Goal: Task Accomplishment & Management: Complete application form

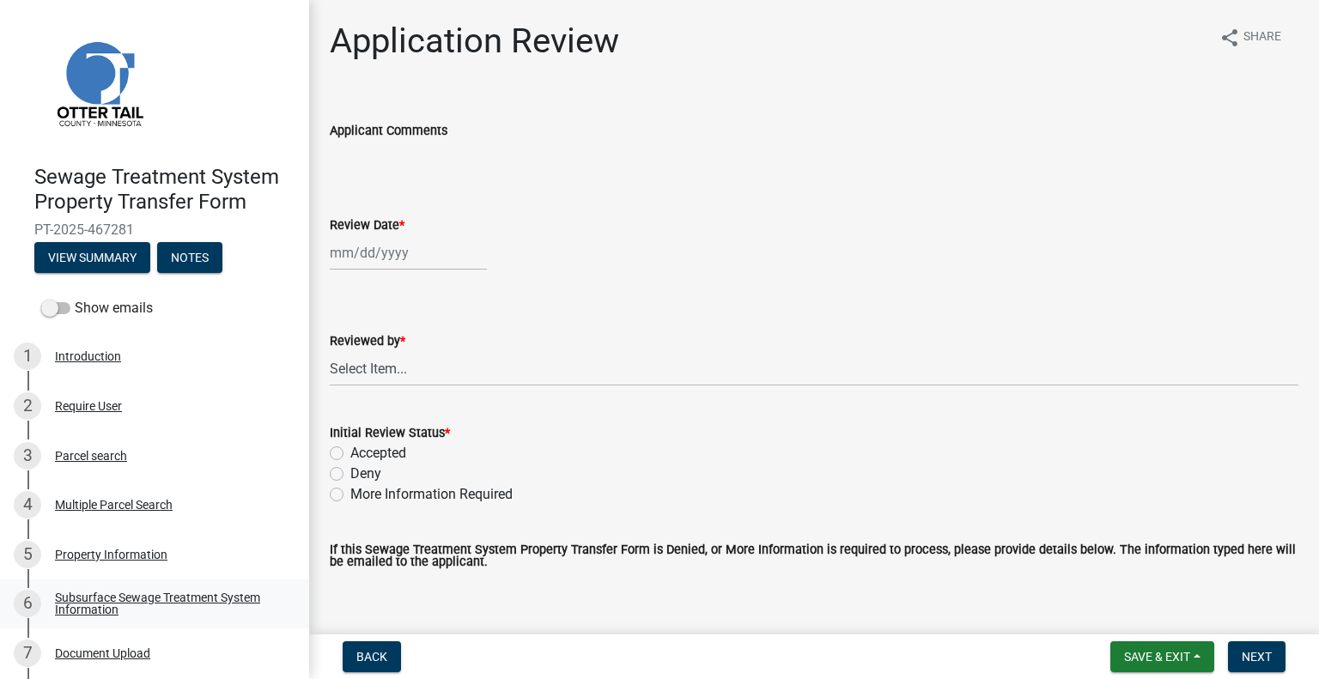
click at [199, 597] on div "Subsurface Sewage Treatment System Information" at bounding box center [168, 604] width 227 height 24
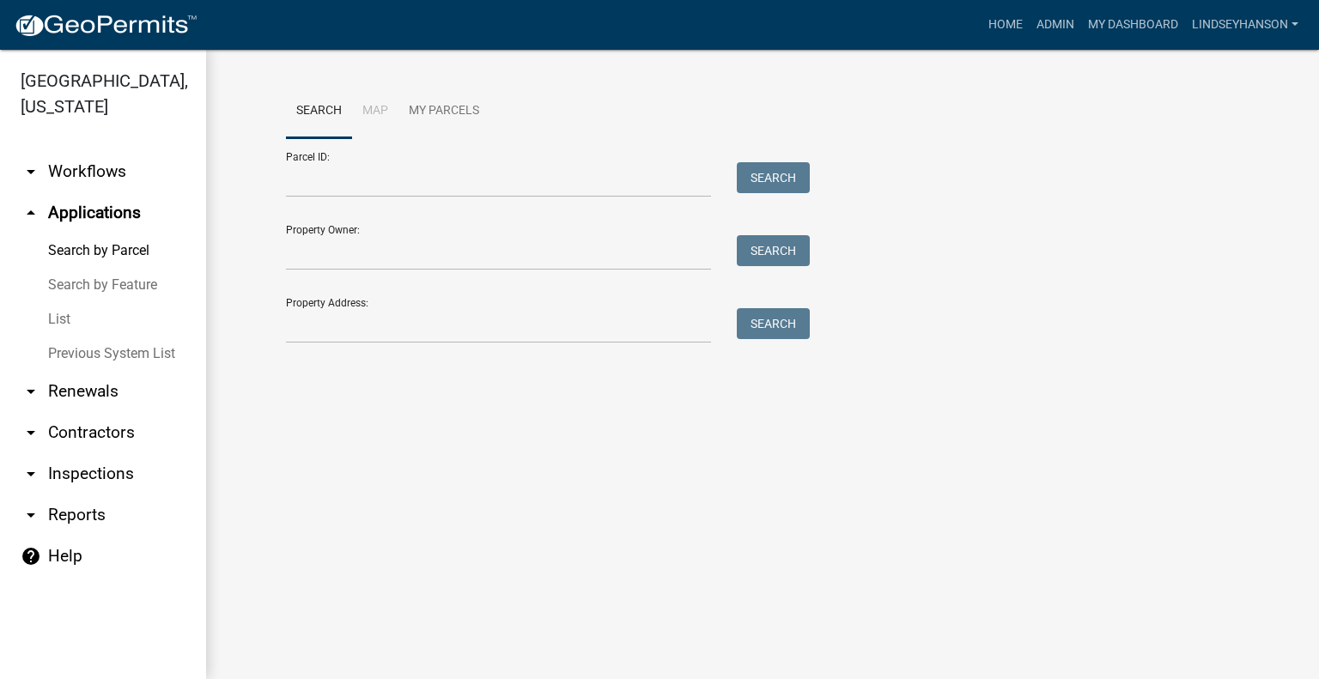
click at [85, 164] on link "arrow_drop_down Workflows" at bounding box center [103, 171] width 206 height 41
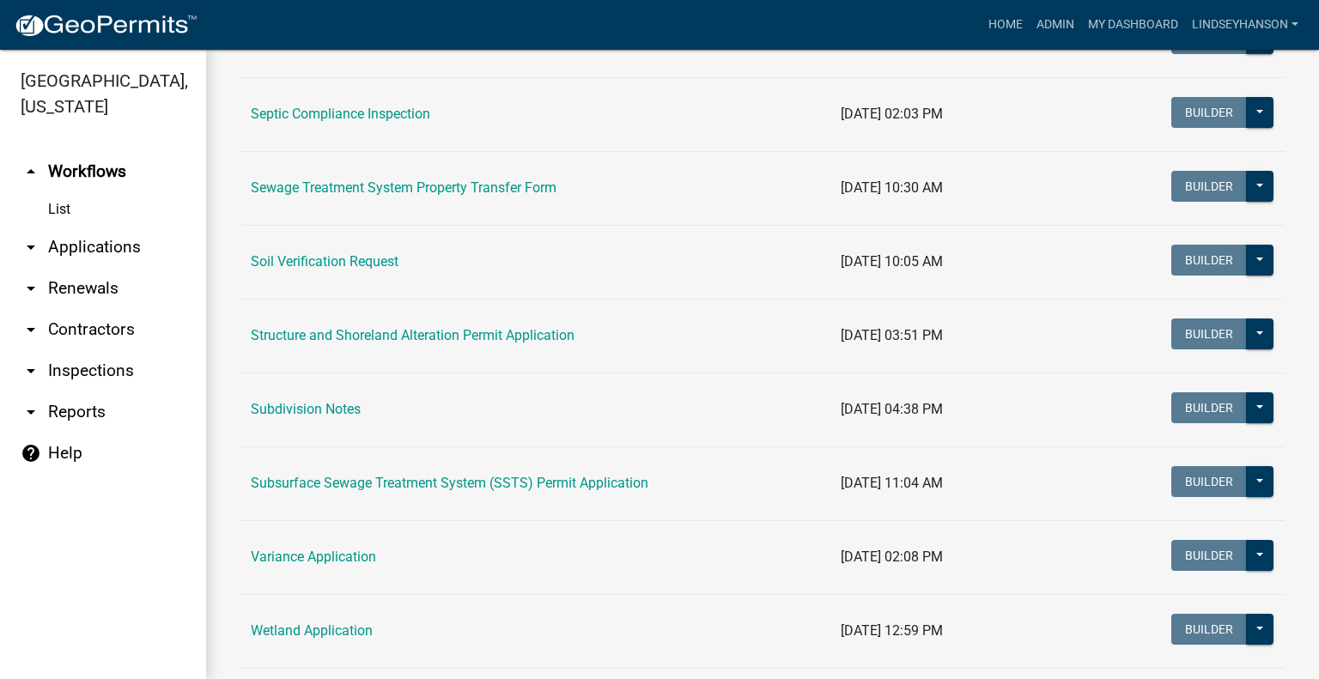
scroll to position [1010, 0]
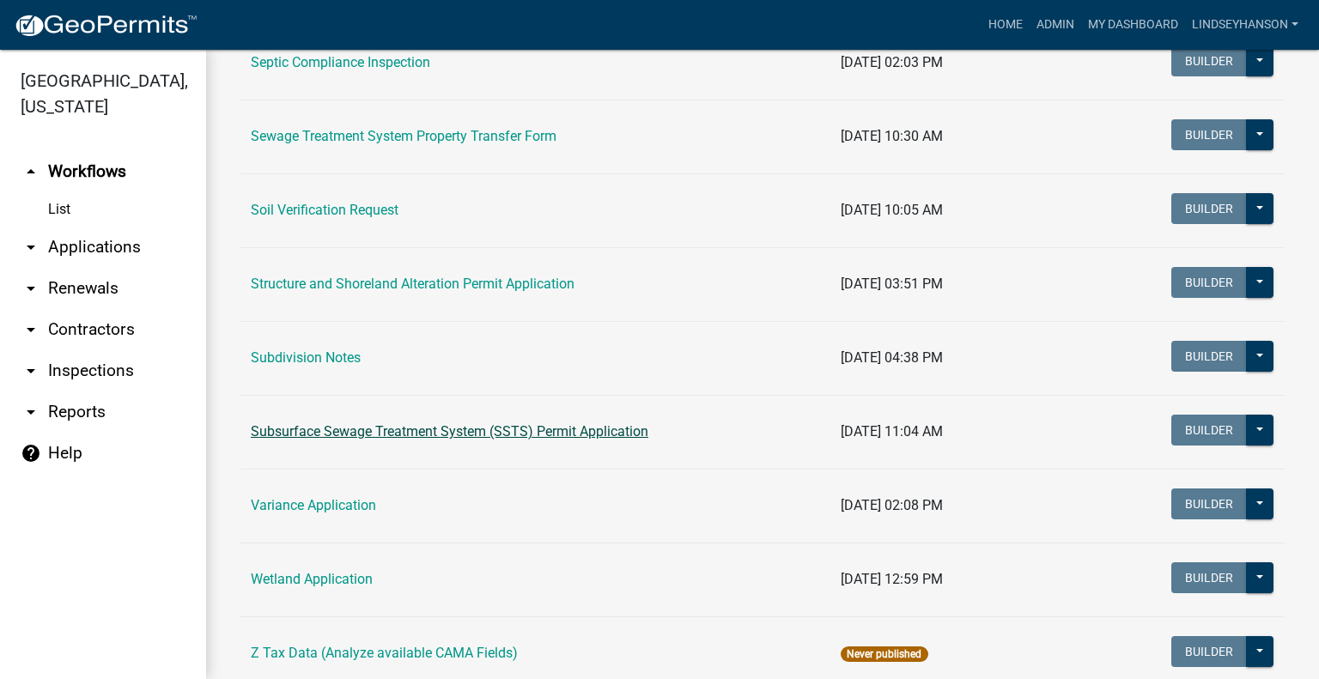
click at [517, 433] on link "Subsurface Sewage Treatment System (SSTS) Permit Application" at bounding box center [450, 431] width 398 height 16
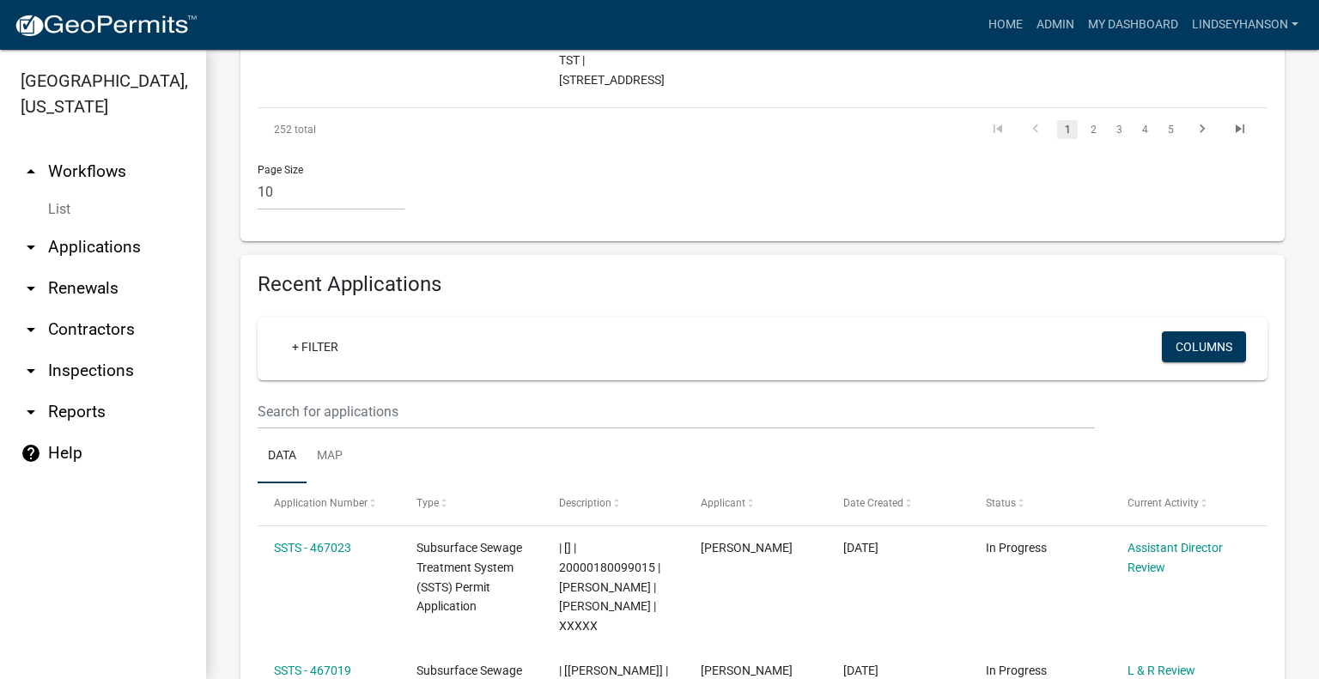
scroll to position [1826, 0]
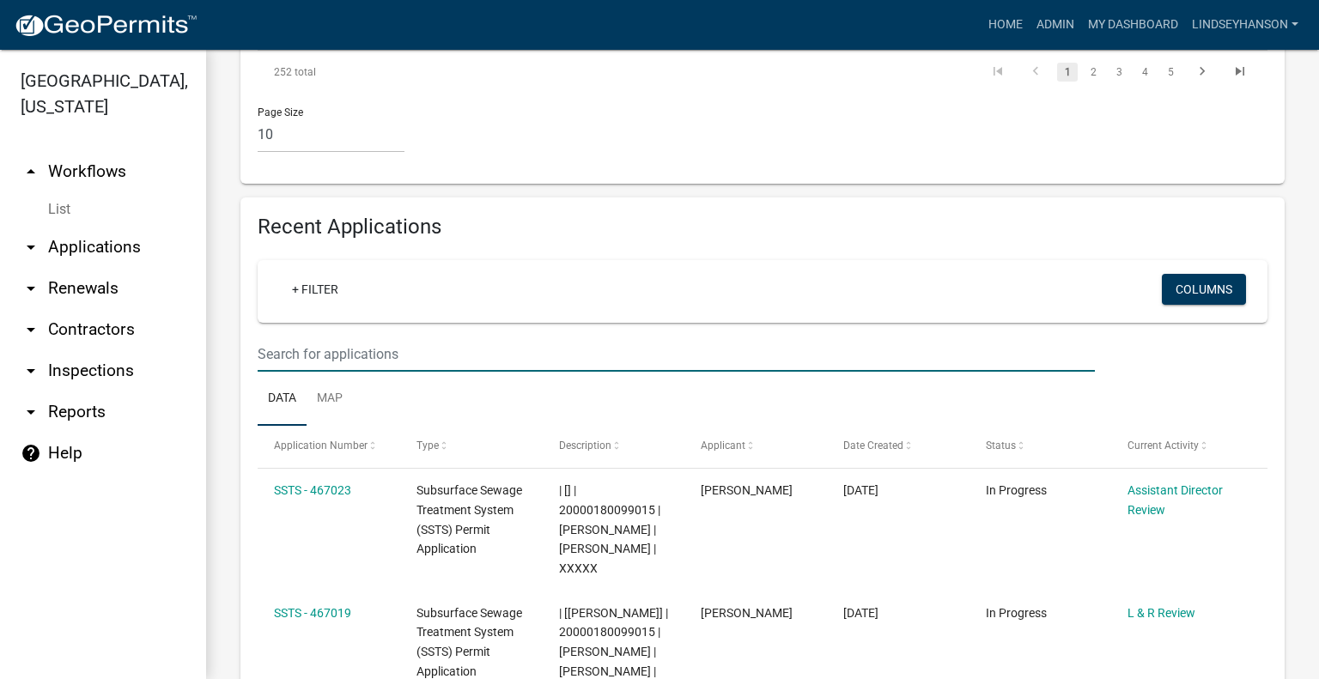
click at [388, 337] on input "text" at bounding box center [676, 354] width 837 height 35
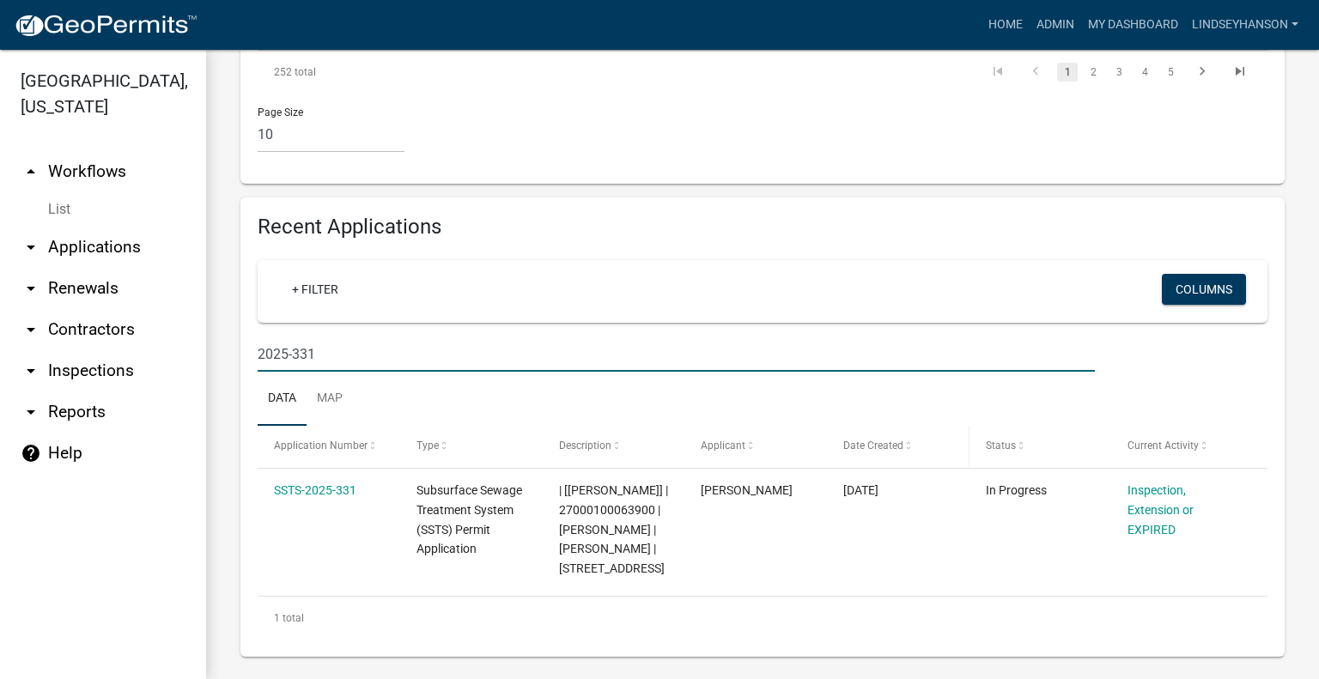
scroll to position [1817, 0]
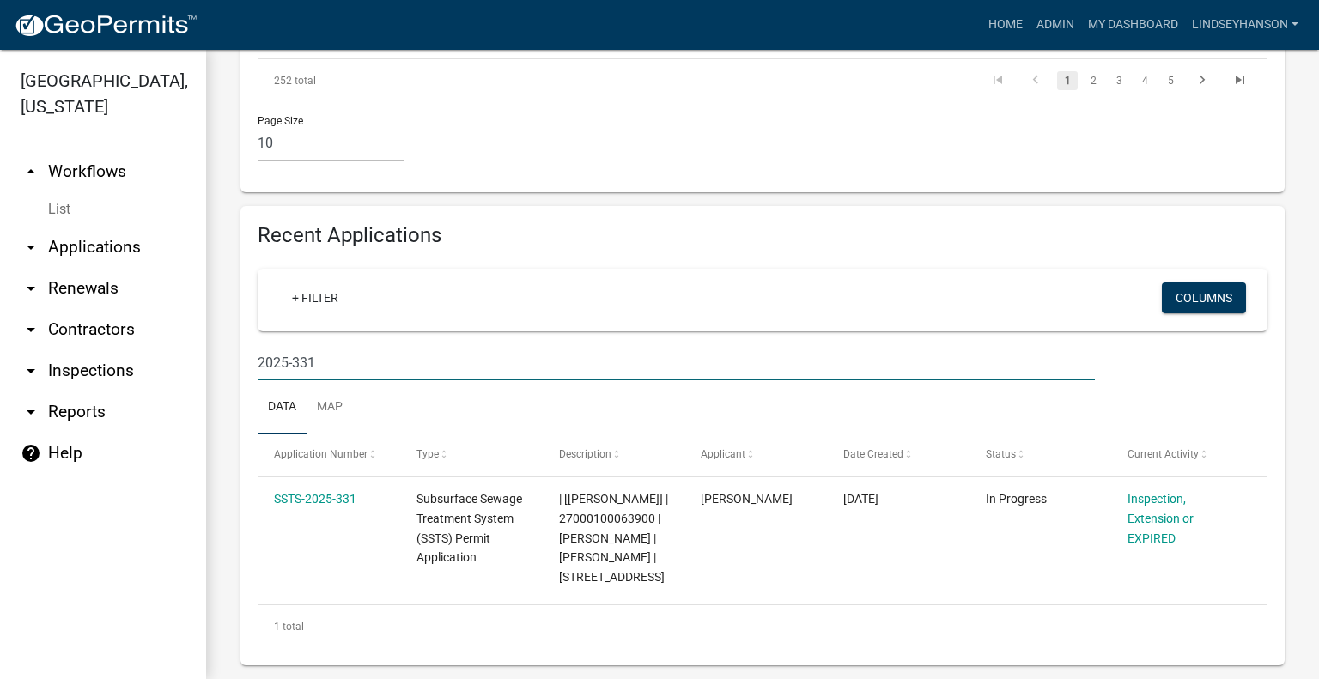
type input "2025-331"
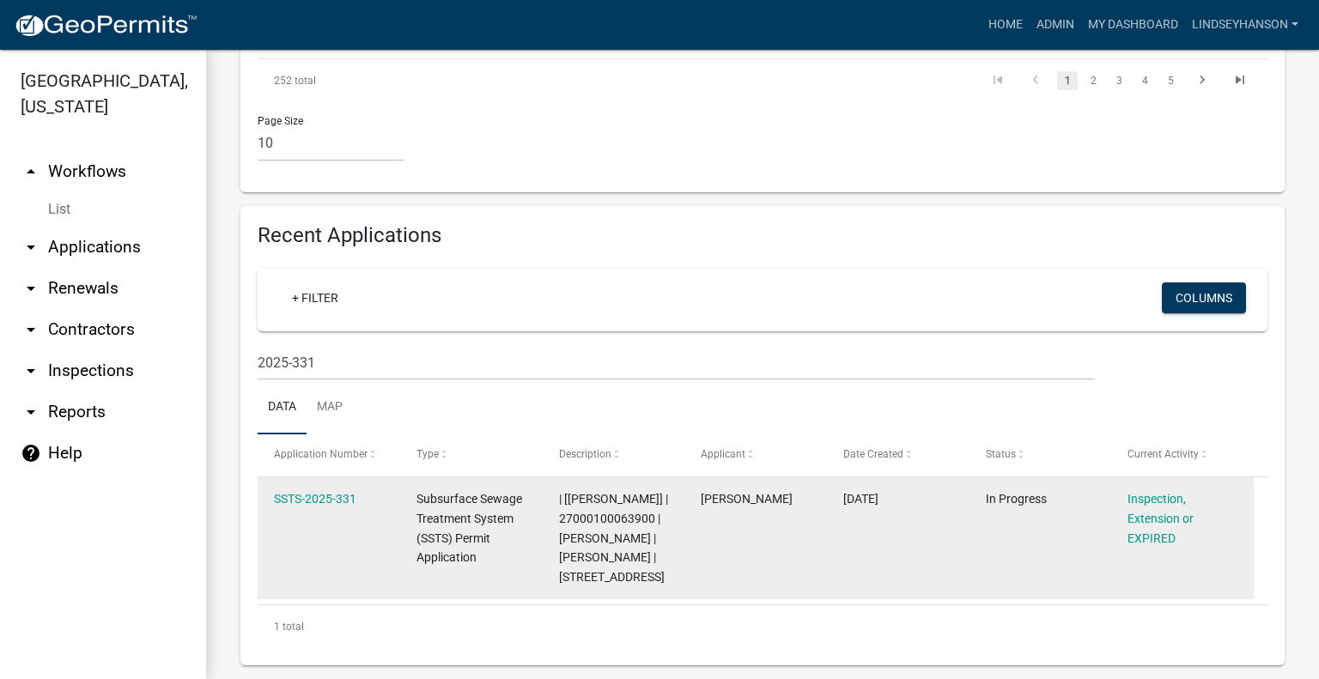
click at [317, 489] on div "SSTS-2025-331" at bounding box center [328, 499] width 109 height 20
click at [323, 492] on link "SSTS-2025-331" at bounding box center [315, 499] width 82 height 14
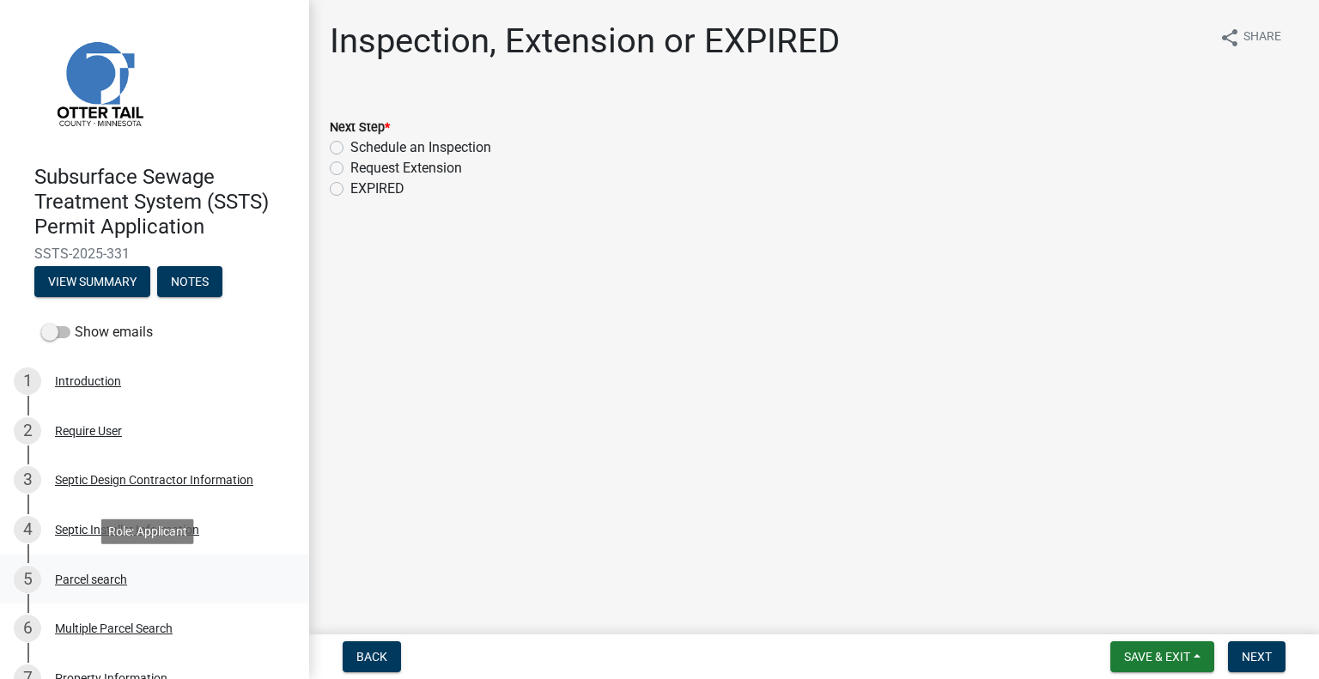
click at [109, 586] on div "5 Parcel search" at bounding box center [148, 579] width 268 height 27
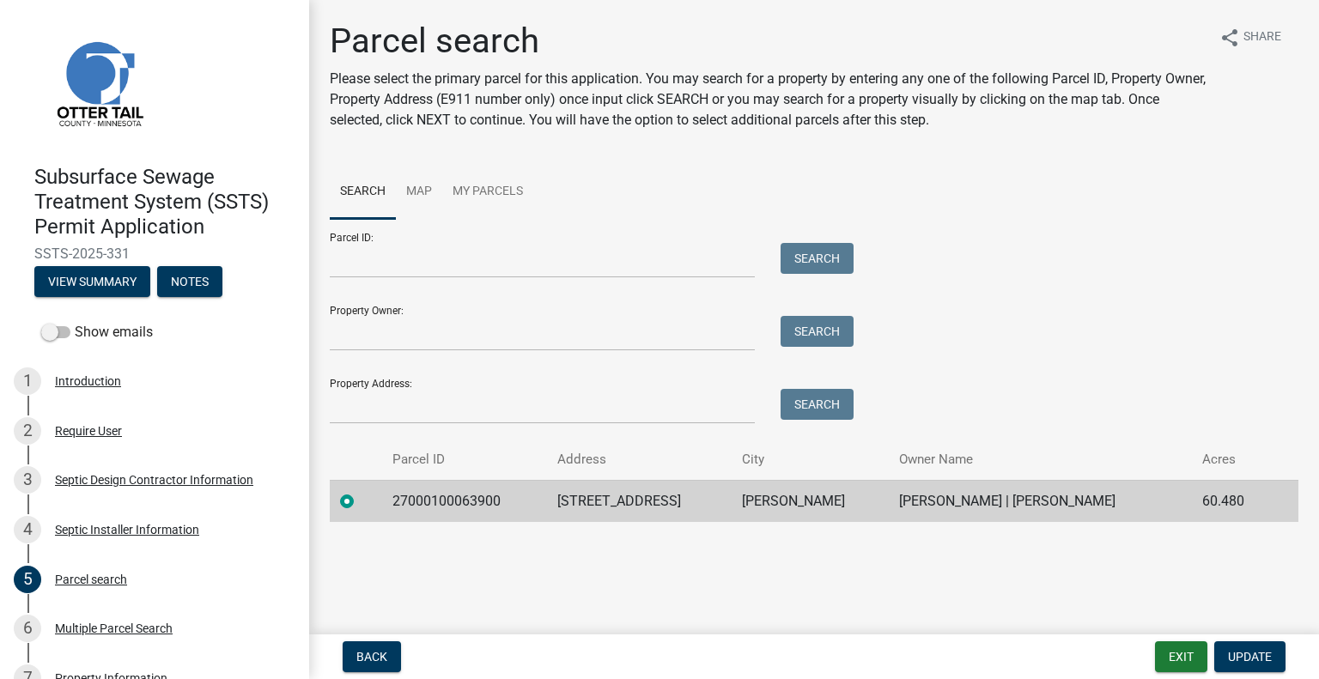
click at [448, 499] on td "27000100063900" at bounding box center [464, 501] width 165 height 42
copy td "27000100063900"
click at [613, 496] on td "[STREET_ADDRESS]" at bounding box center [639, 501] width 185 height 42
click at [615, 494] on td "[STREET_ADDRESS]" at bounding box center [639, 501] width 185 height 42
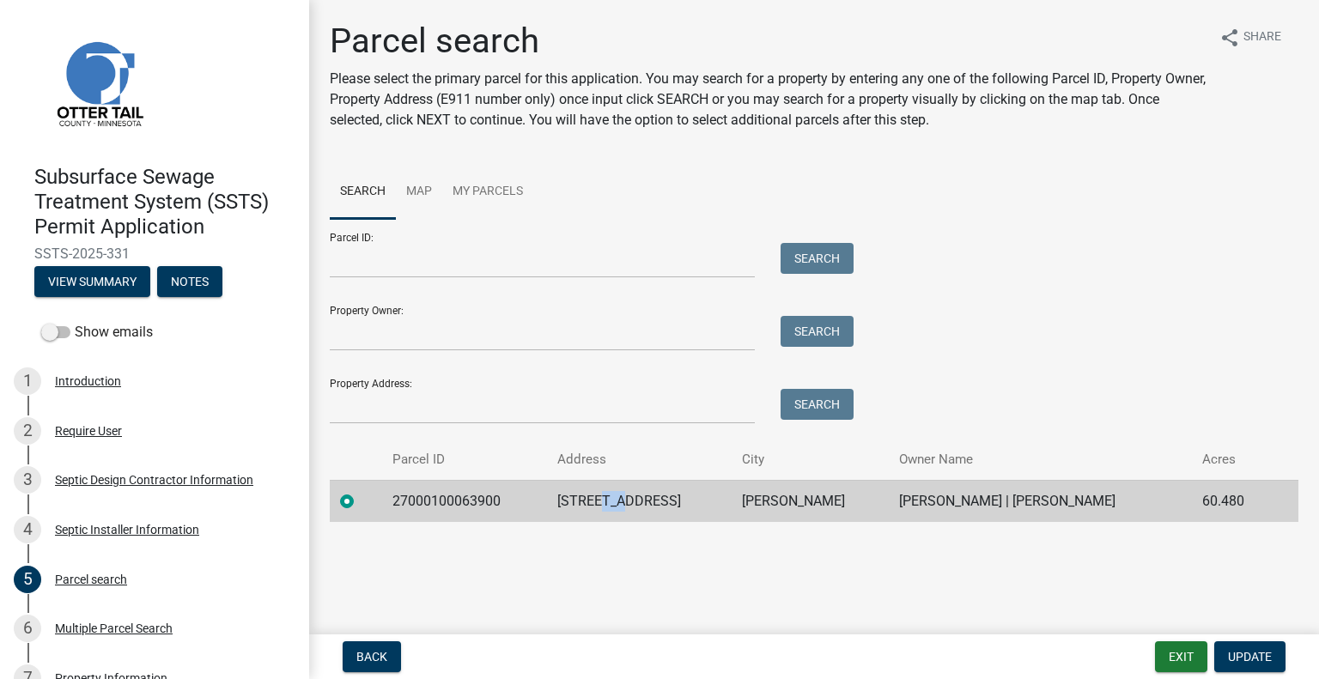
click at [615, 494] on td "[STREET_ADDRESS]" at bounding box center [639, 501] width 185 height 42
copy td "[STREET_ADDRESS]"
click at [752, 507] on td "[PERSON_NAME]" at bounding box center [811, 501] width 158 height 42
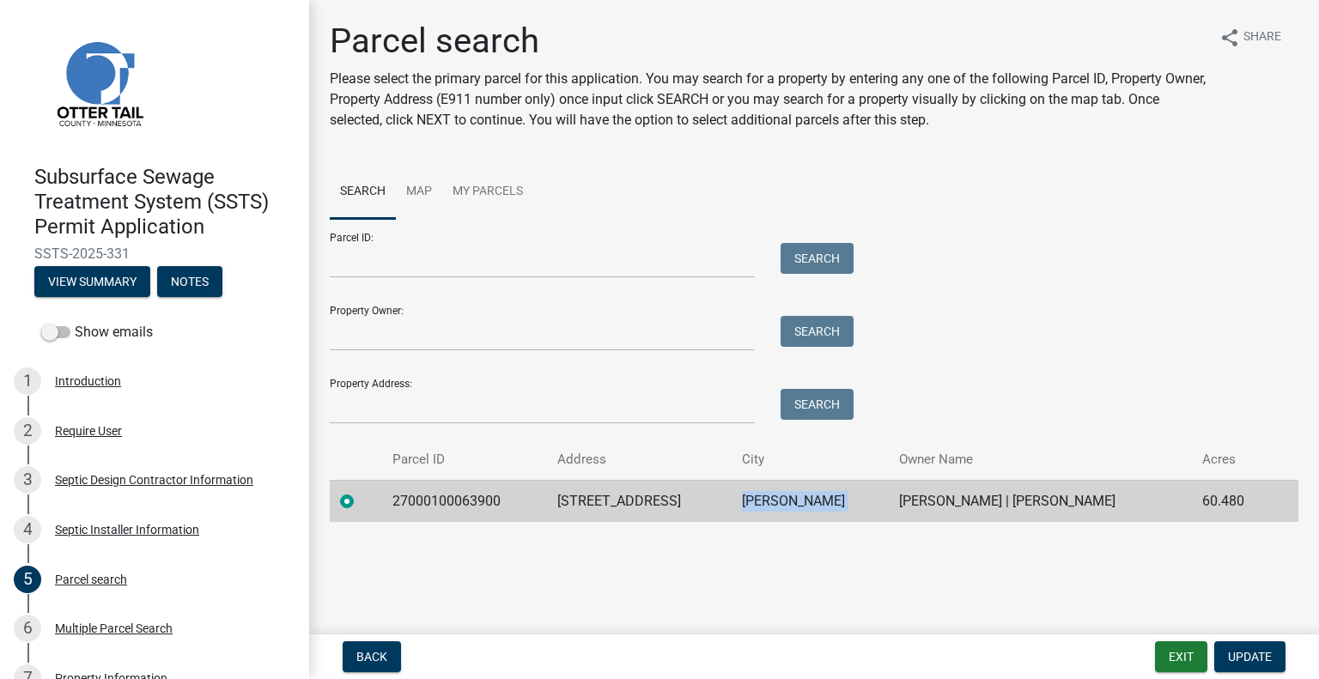
click at [752, 507] on td "[PERSON_NAME]" at bounding box center [811, 501] width 158 height 42
copy td "[PERSON_NAME]"
click at [975, 504] on td "[PERSON_NAME] | [PERSON_NAME]" at bounding box center [1040, 501] width 303 height 42
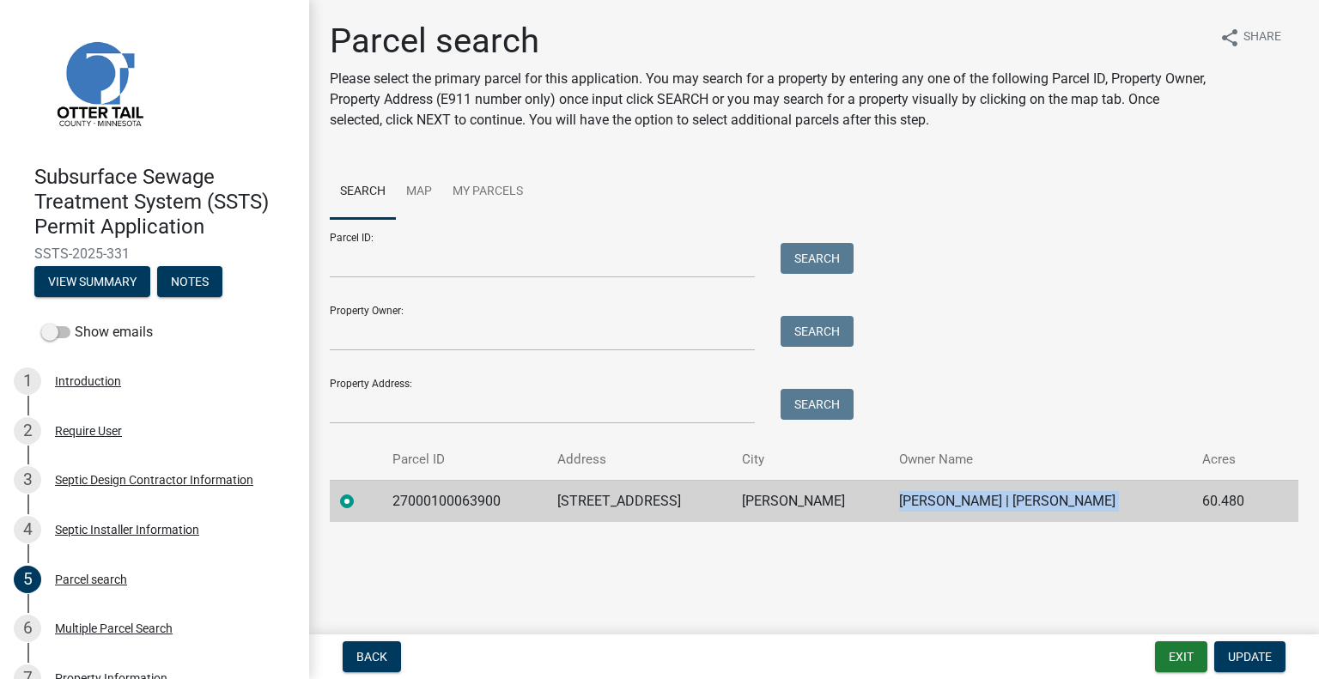
copy td "[PERSON_NAME] | [PERSON_NAME]"
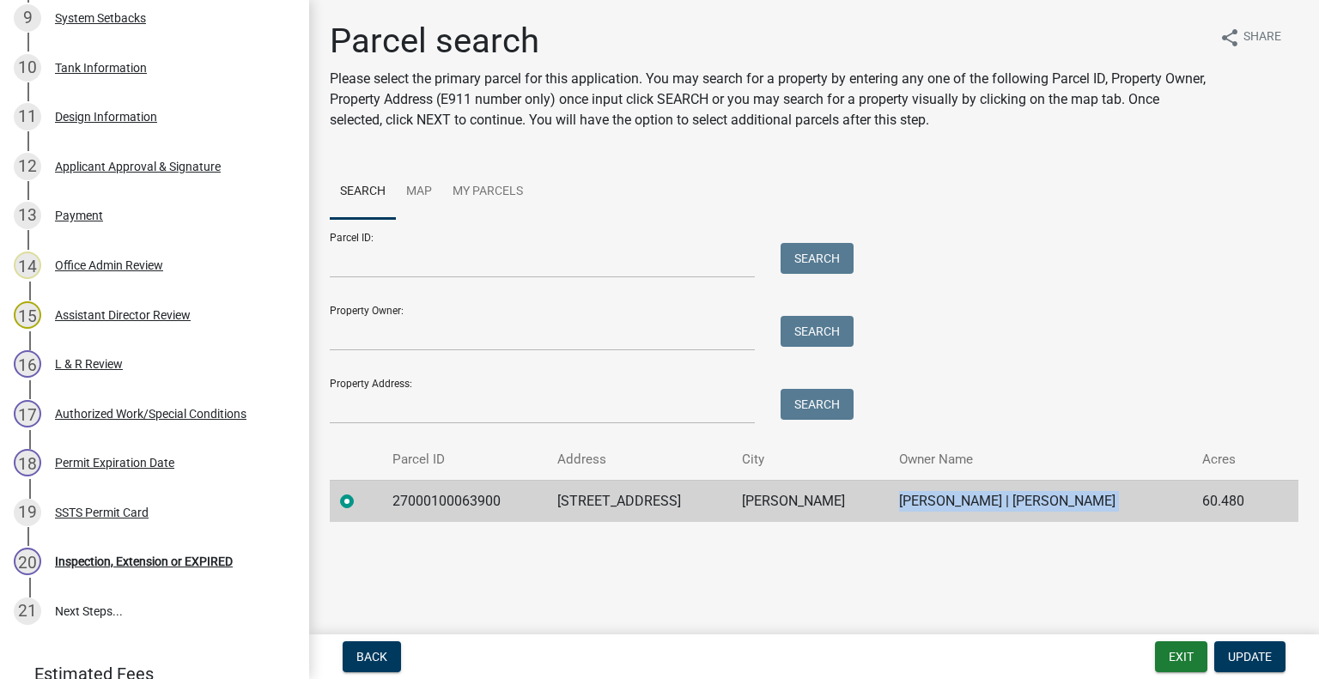
scroll to position [876, 0]
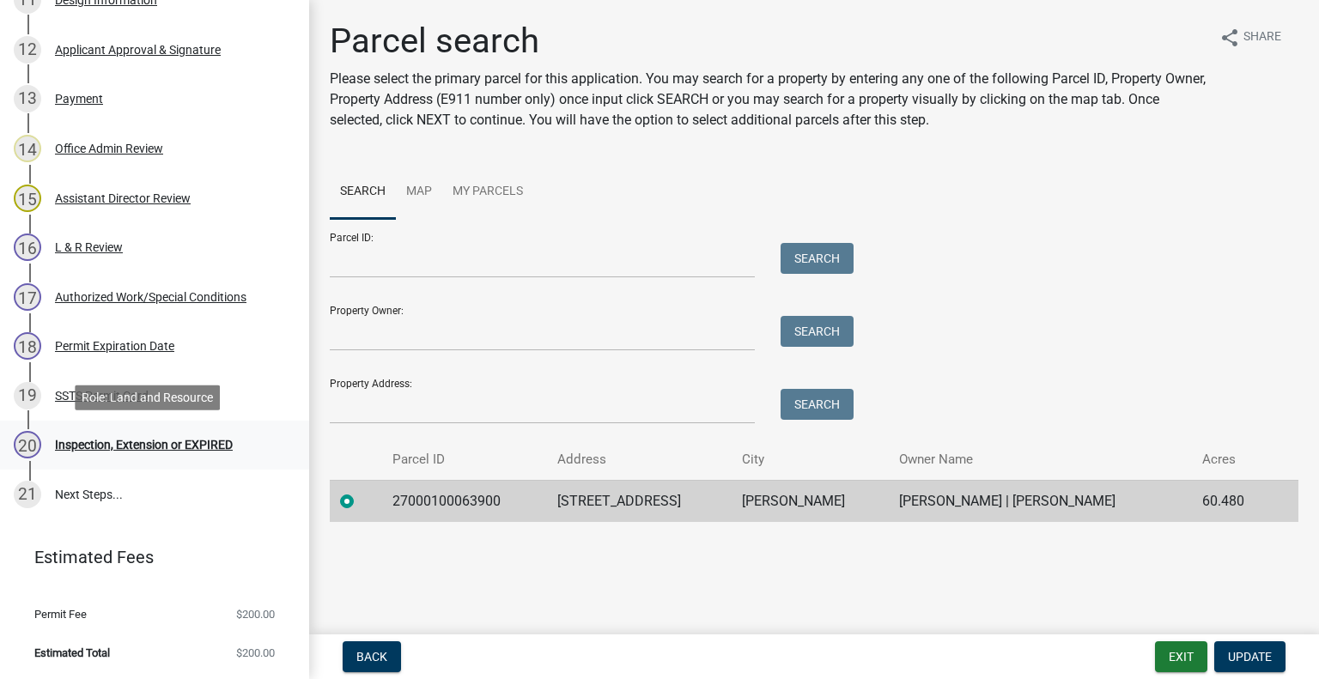
click at [137, 437] on div "20 Inspection, Extension or EXPIRED" at bounding box center [148, 444] width 268 height 27
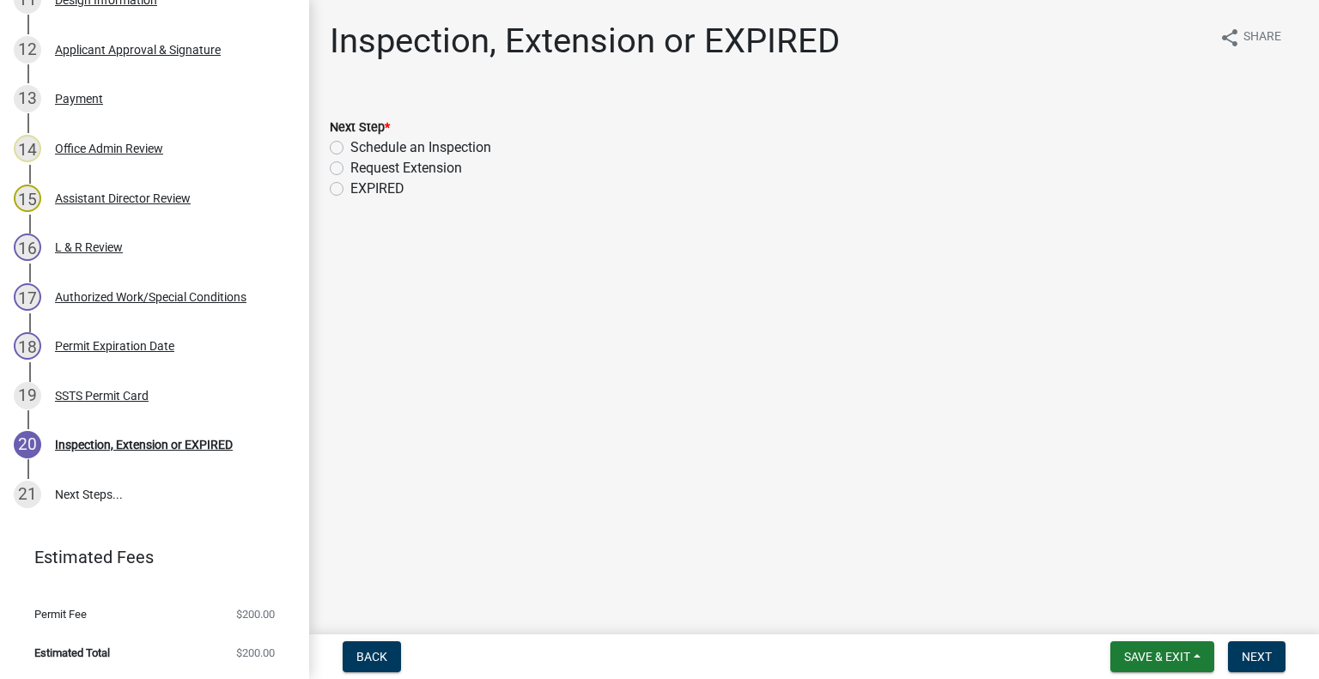
click at [422, 148] on label "Schedule an Inspection" at bounding box center [420, 147] width 141 height 21
click at [362, 148] on input "Schedule an Inspection" at bounding box center [355, 142] width 11 height 11
radio input "true"
click at [1256, 654] on span "Next" at bounding box center [1257, 657] width 30 height 14
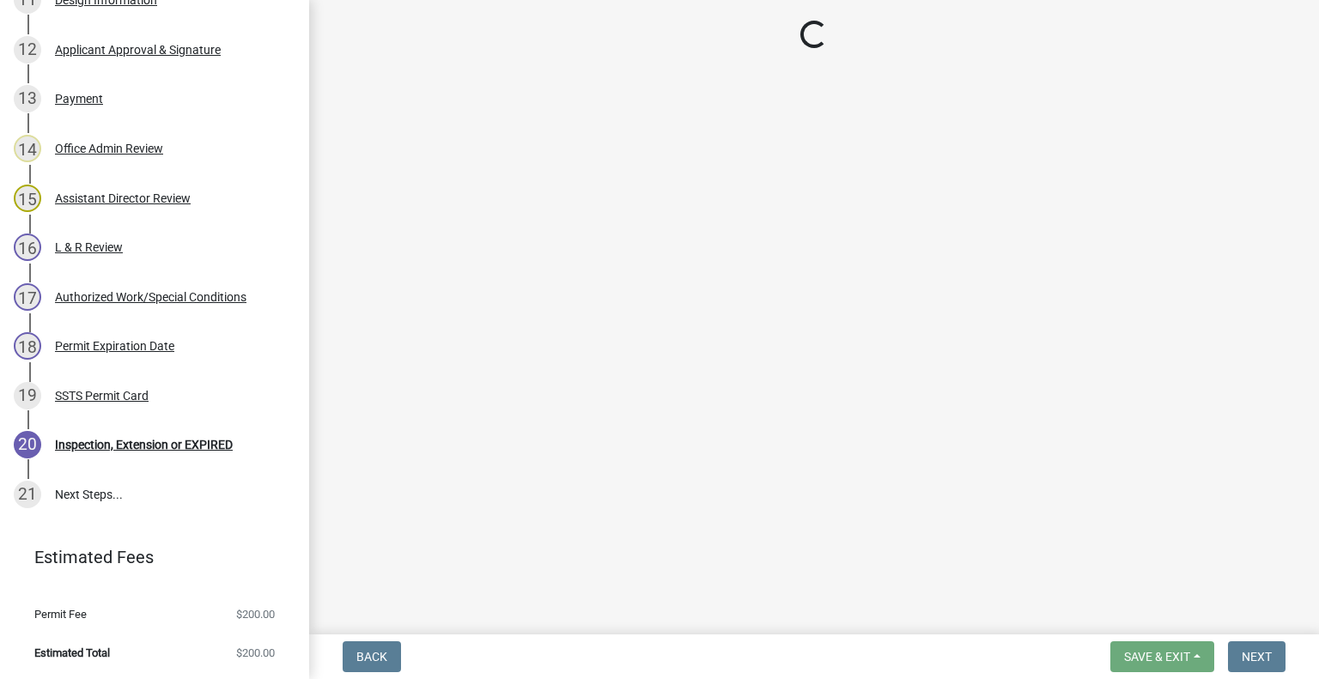
scroll to position [925, 0]
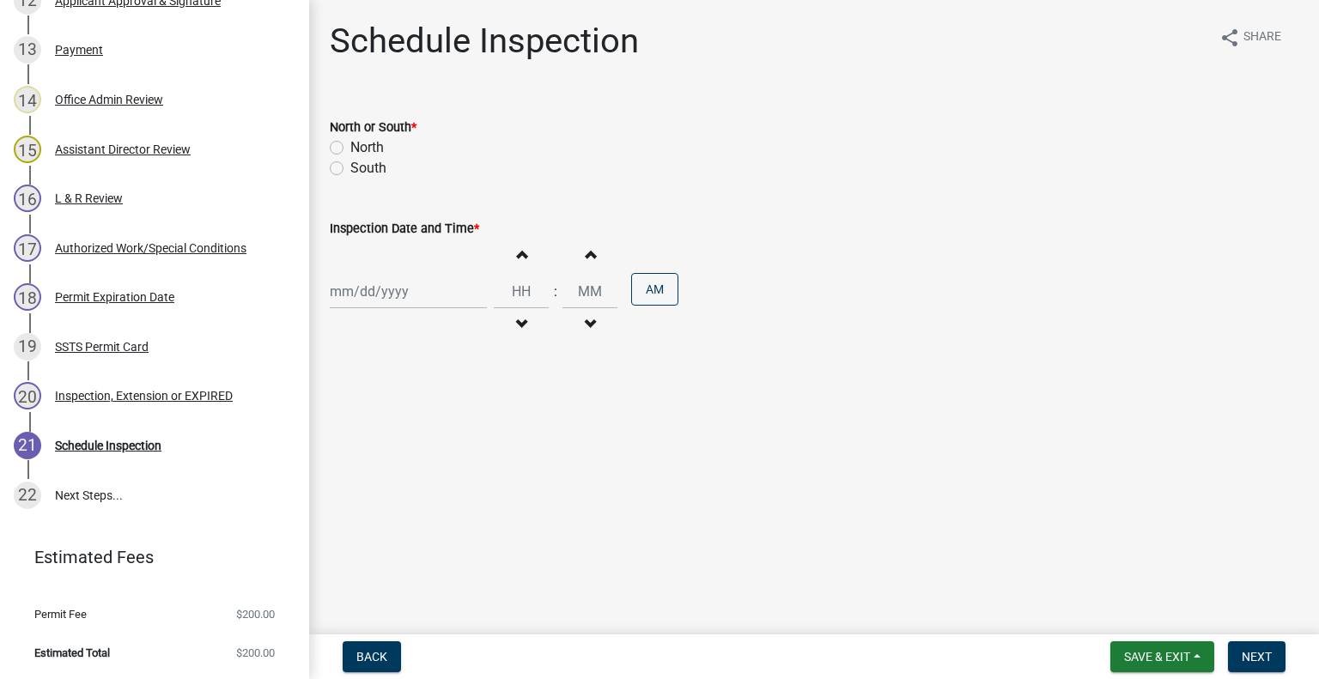
click at [368, 175] on label "South" at bounding box center [368, 168] width 36 height 21
click at [362, 169] on input "South" at bounding box center [355, 163] width 11 height 11
radio input "true"
click at [377, 308] on div at bounding box center [408, 291] width 157 height 35
select select "8"
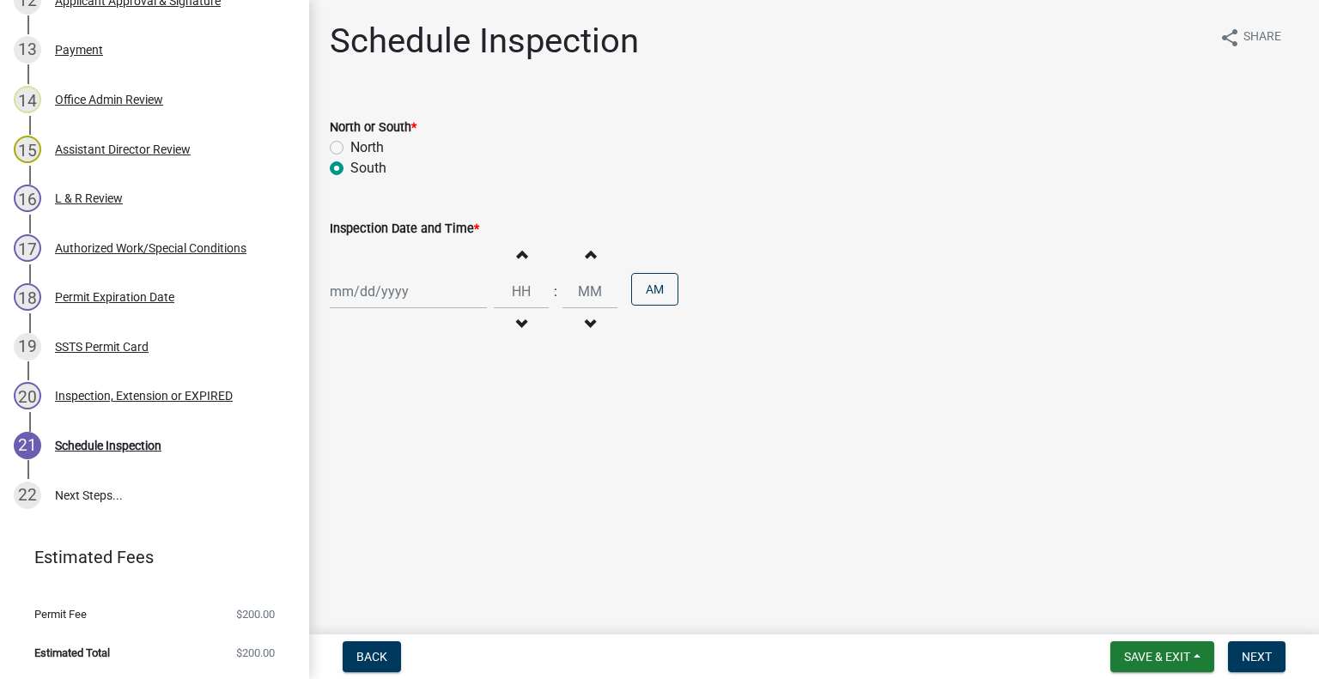
select select "2025"
click at [457, 466] on div "22" at bounding box center [456, 465] width 27 height 27
type input "[DATE]"
click at [517, 324] on span "button" at bounding box center [521, 325] width 9 height 14
type input "11"
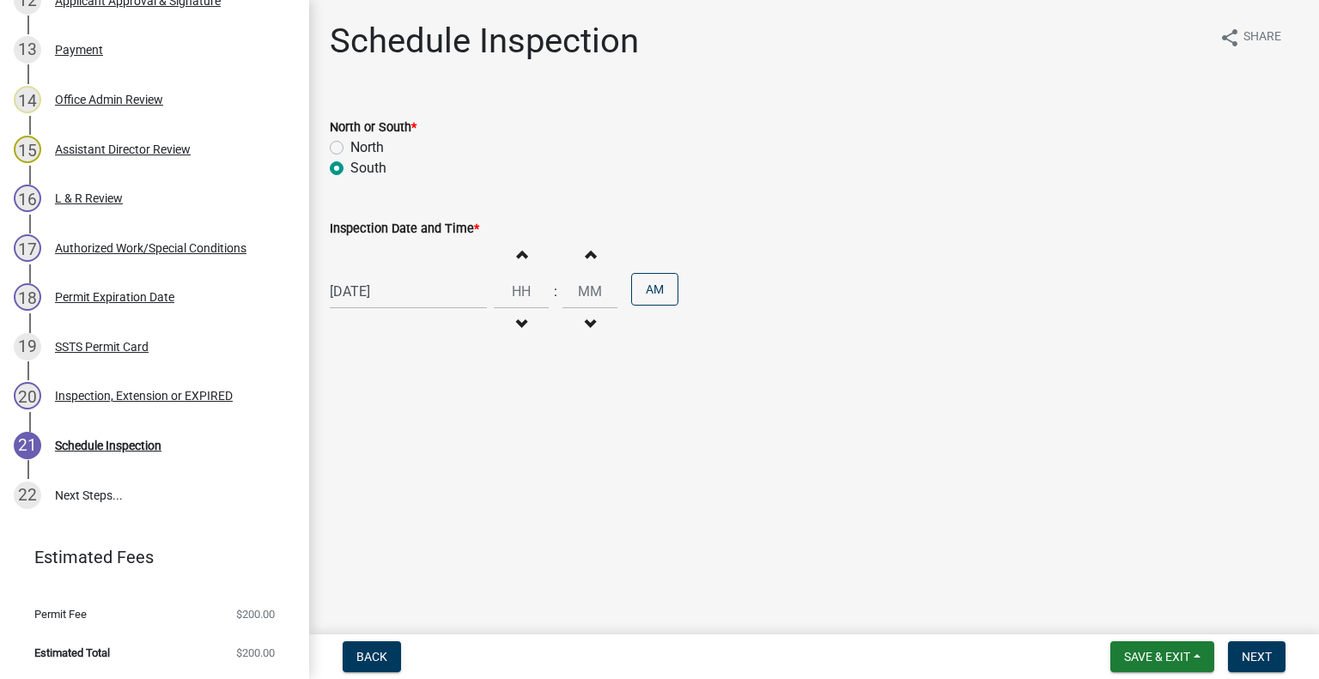
type input "00"
click at [517, 324] on span "button" at bounding box center [521, 325] width 9 height 14
type input "10"
click at [641, 295] on button "PM" at bounding box center [654, 289] width 47 height 33
click at [1255, 659] on span "Next" at bounding box center [1257, 657] width 30 height 14
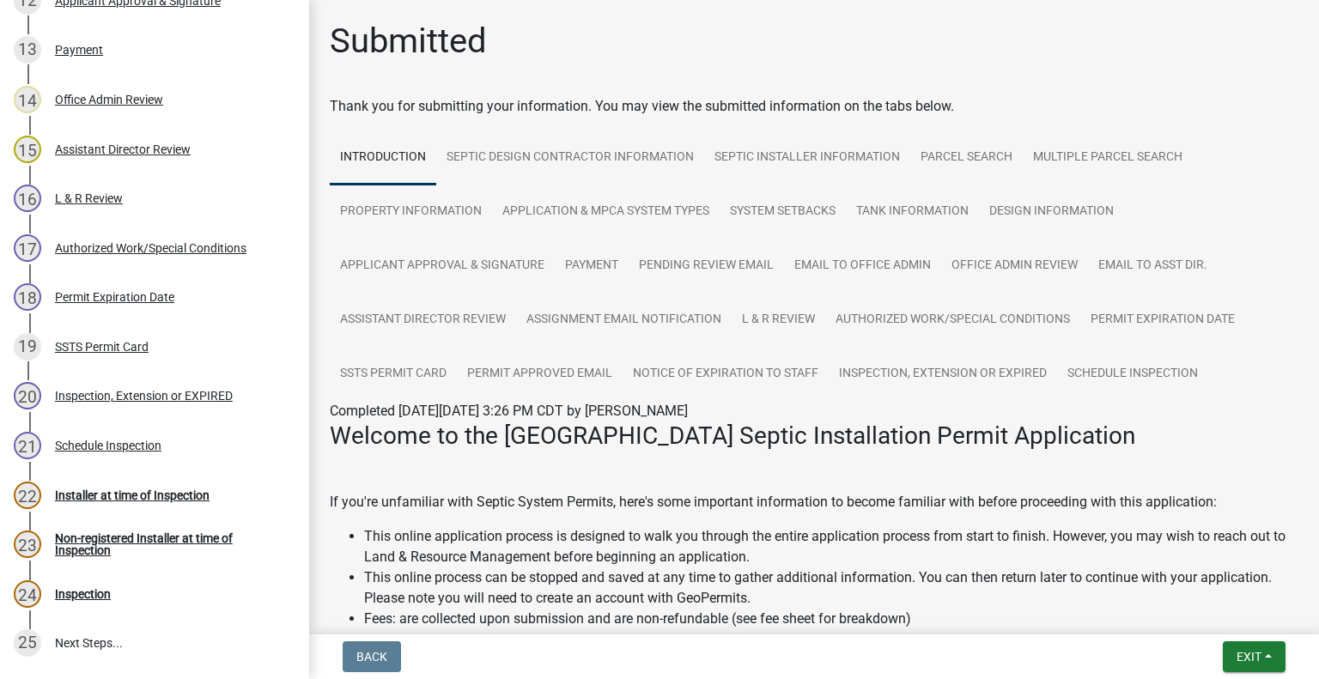
scroll to position [1073, 0]
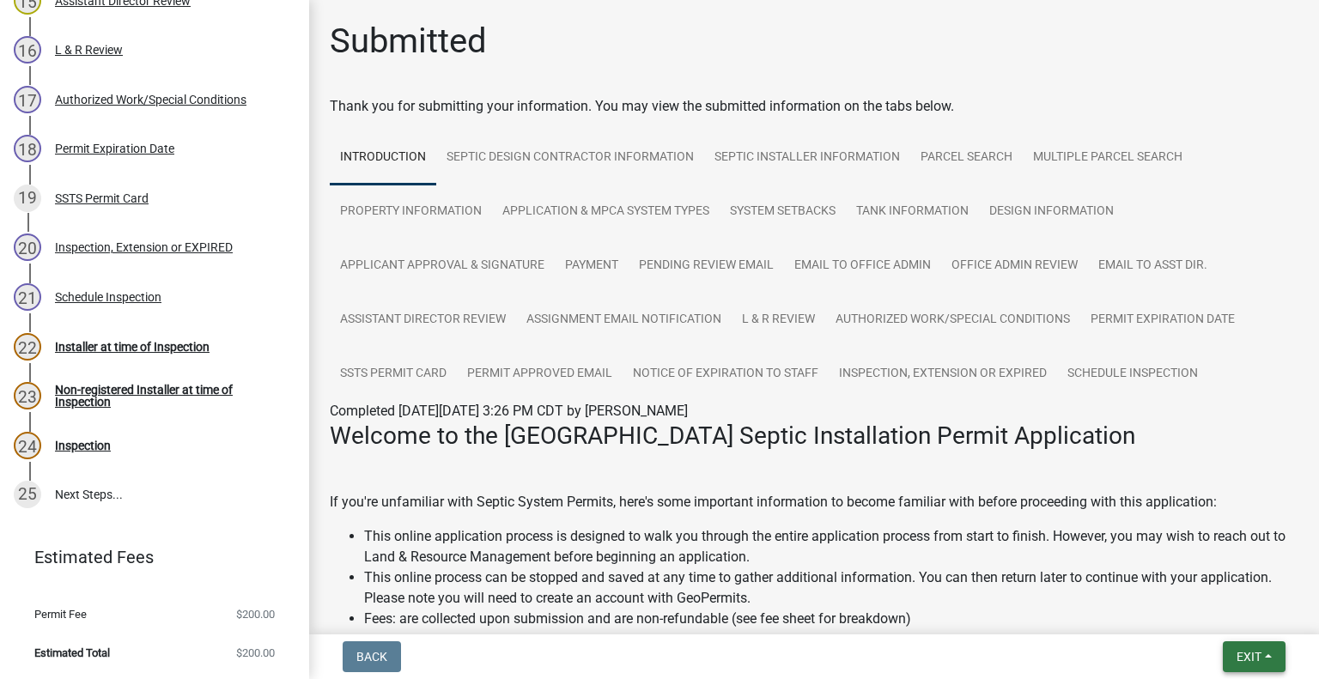
click at [1261, 664] on button "Exit" at bounding box center [1254, 656] width 63 height 31
click at [1206, 614] on button "Save & Exit" at bounding box center [1217, 612] width 137 height 41
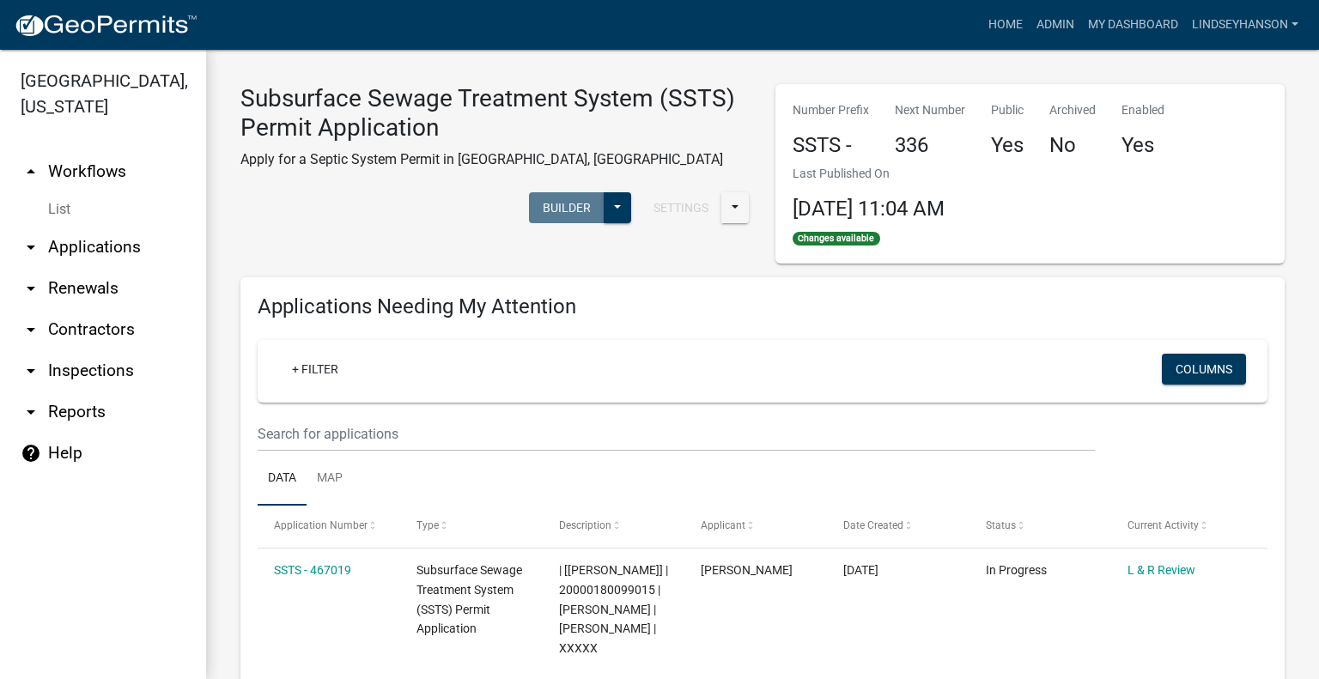
click at [69, 243] on link "arrow_drop_down Applications" at bounding box center [103, 247] width 206 height 41
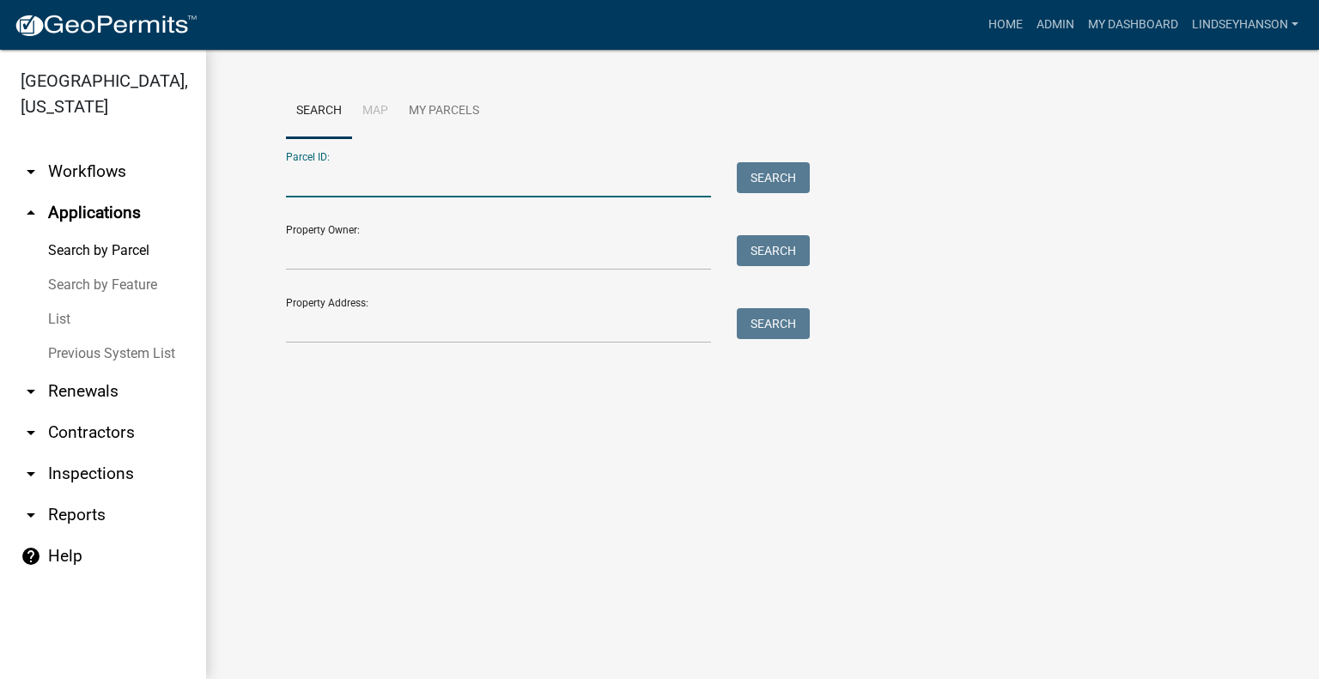
click at [391, 191] on input "Parcel ID:" at bounding box center [498, 179] width 425 height 35
paste input "27000190130002"
type input "27000190130002"
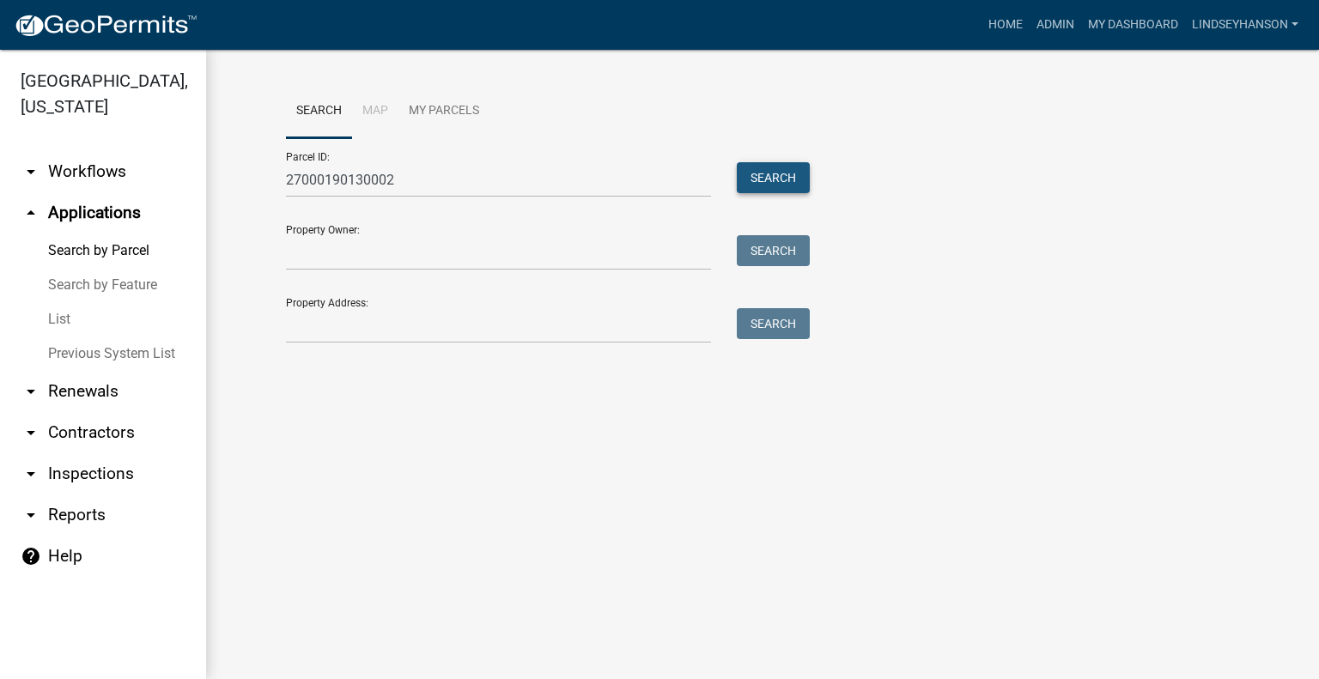
click at [797, 185] on button "Search" at bounding box center [773, 177] width 73 height 31
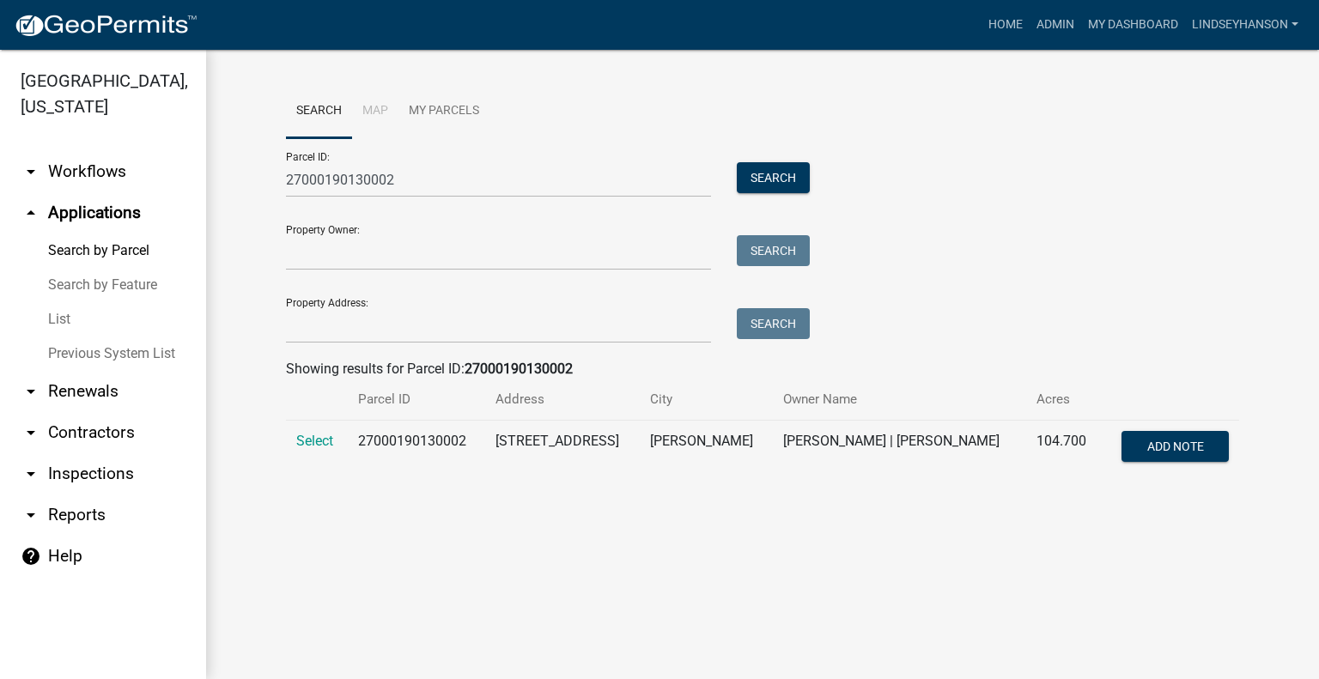
click at [316, 453] on td "Select" at bounding box center [317, 449] width 62 height 57
click at [315, 446] on span "Select" at bounding box center [314, 441] width 37 height 16
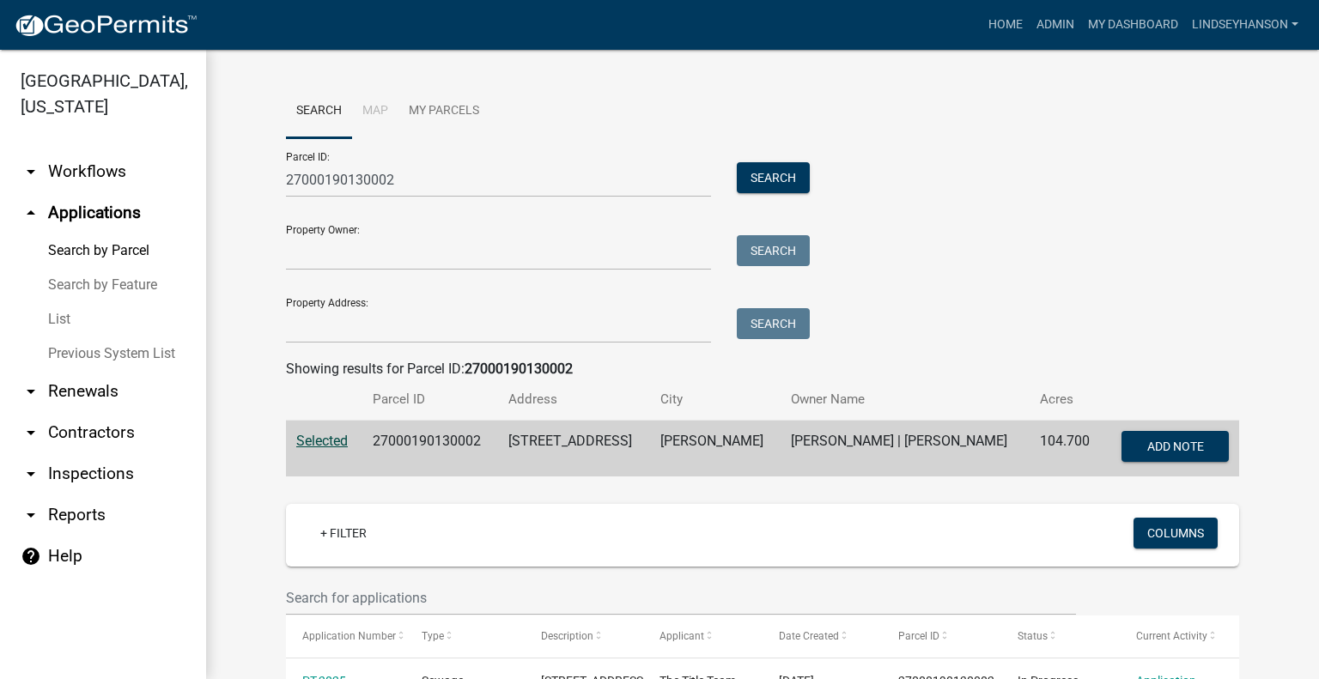
click at [103, 173] on link "arrow_drop_down Workflows" at bounding box center [103, 171] width 206 height 41
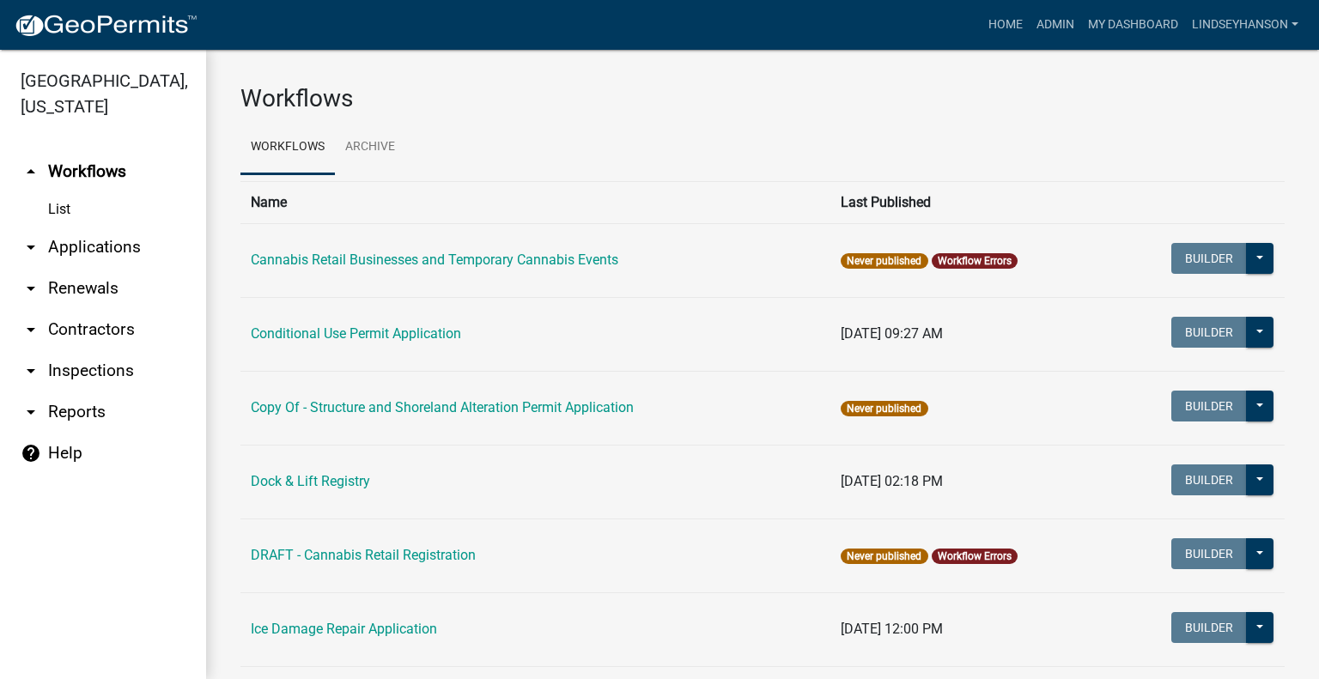
click at [108, 246] on link "arrow_drop_down Applications" at bounding box center [103, 247] width 206 height 41
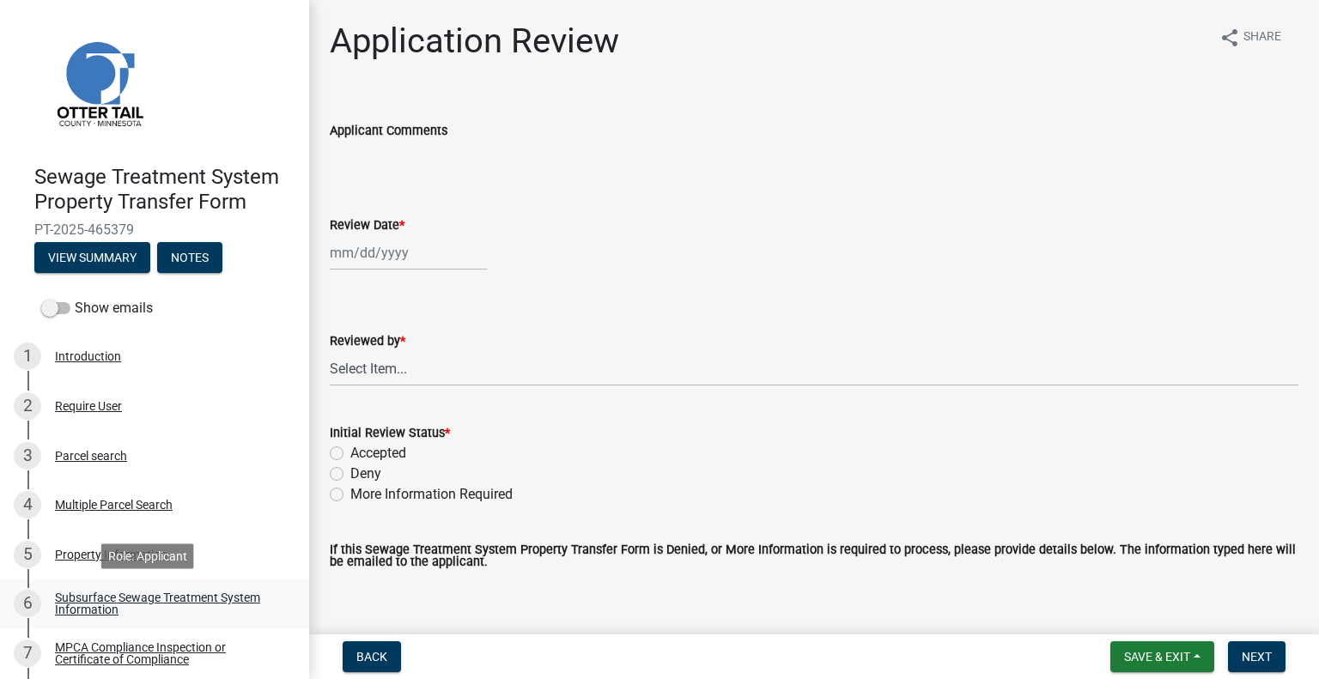
click at [166, 610] on div "Subsurface Sewage Treatment System Information" at bounding box center [168, 604] width 227 height 24
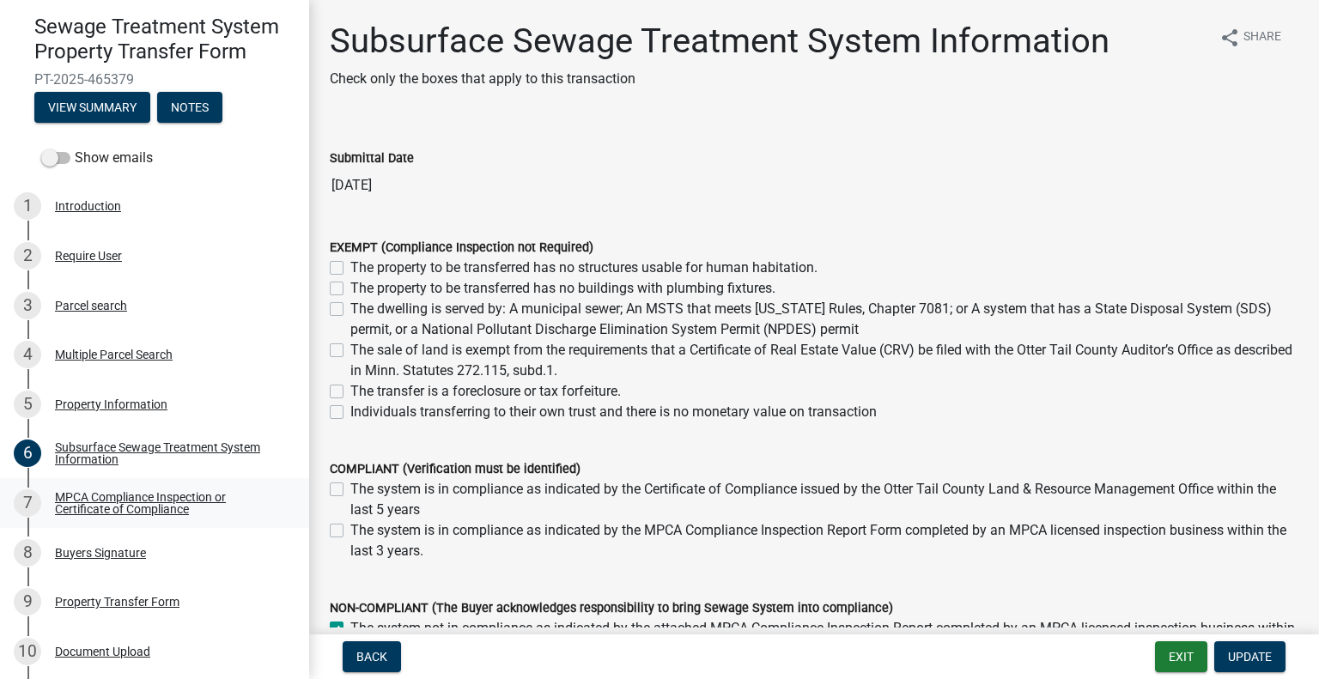
scroll to position [151, 0]
click at [159, 483] on link "7 MPCA Compliance Inspection or Certificate of Compliance" at bounding box center [154, 502] width 309 height 50
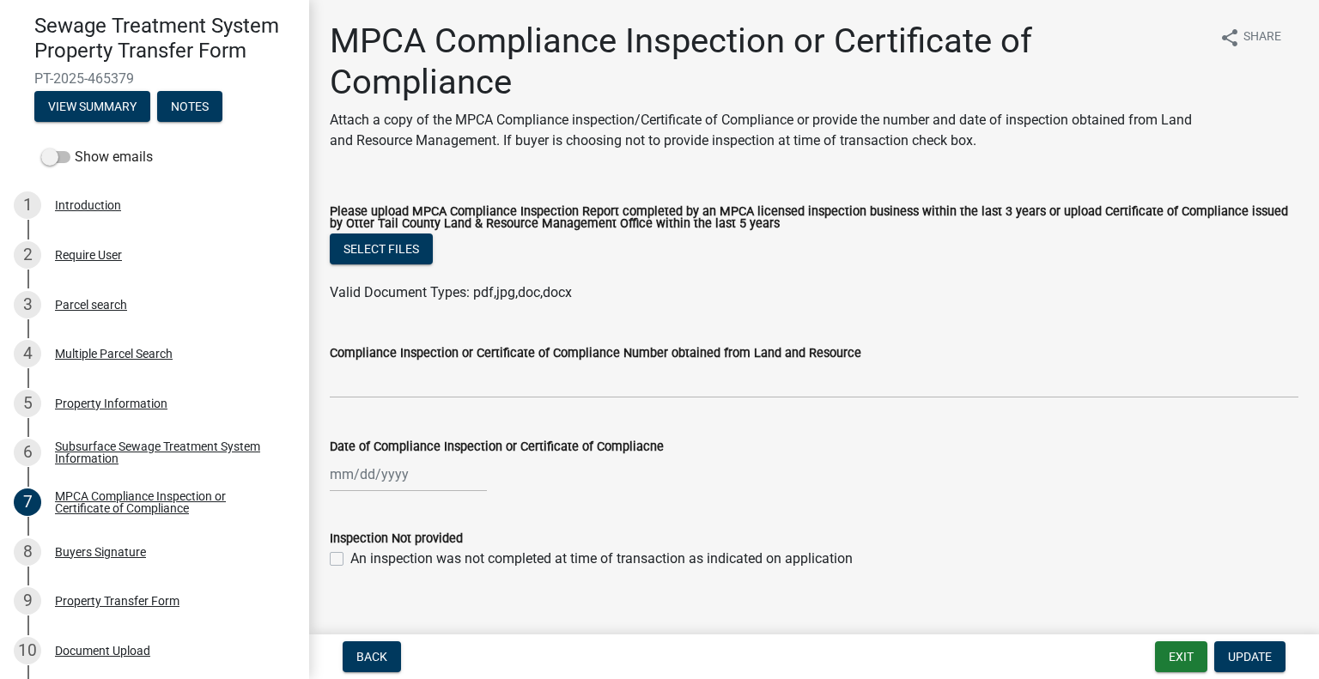
click at [106, 559] on div "8 Buyers Signature" at bounding box center [148, 551] width 268 height 27
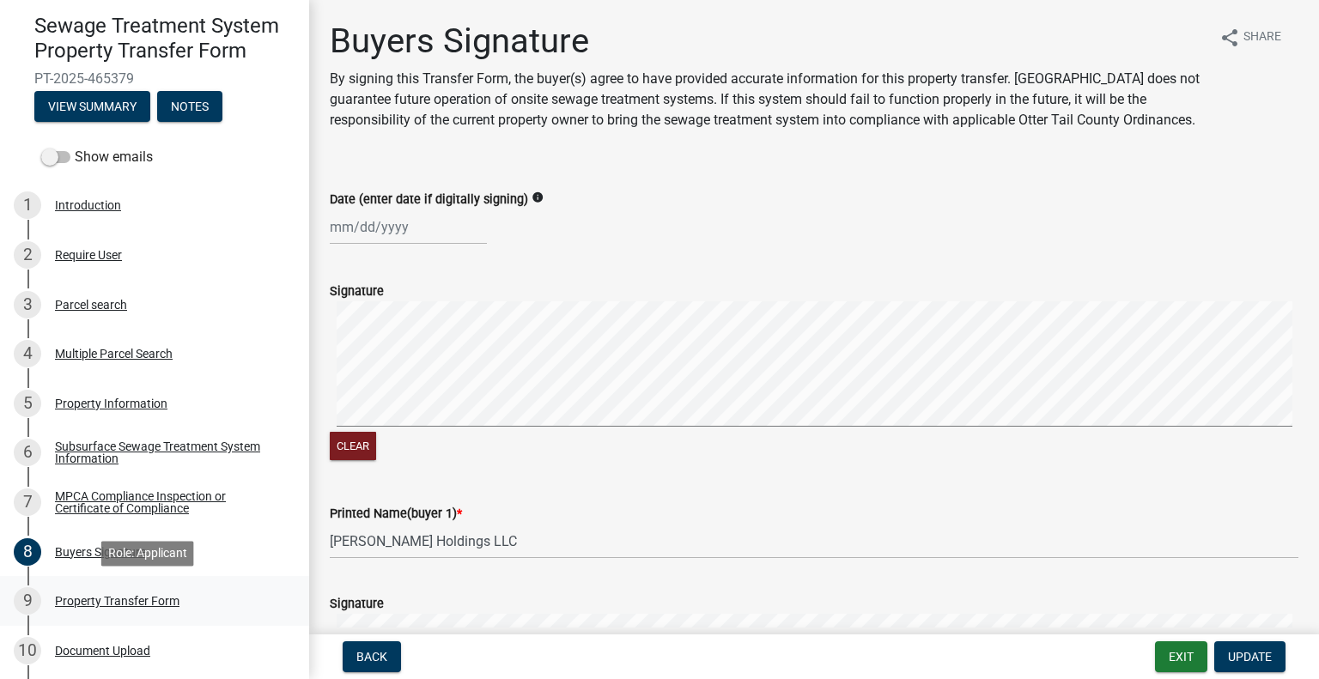
click at [126, 598] on div "Property Transfer Form" at bounding box center [117, 601] width 125 height 12
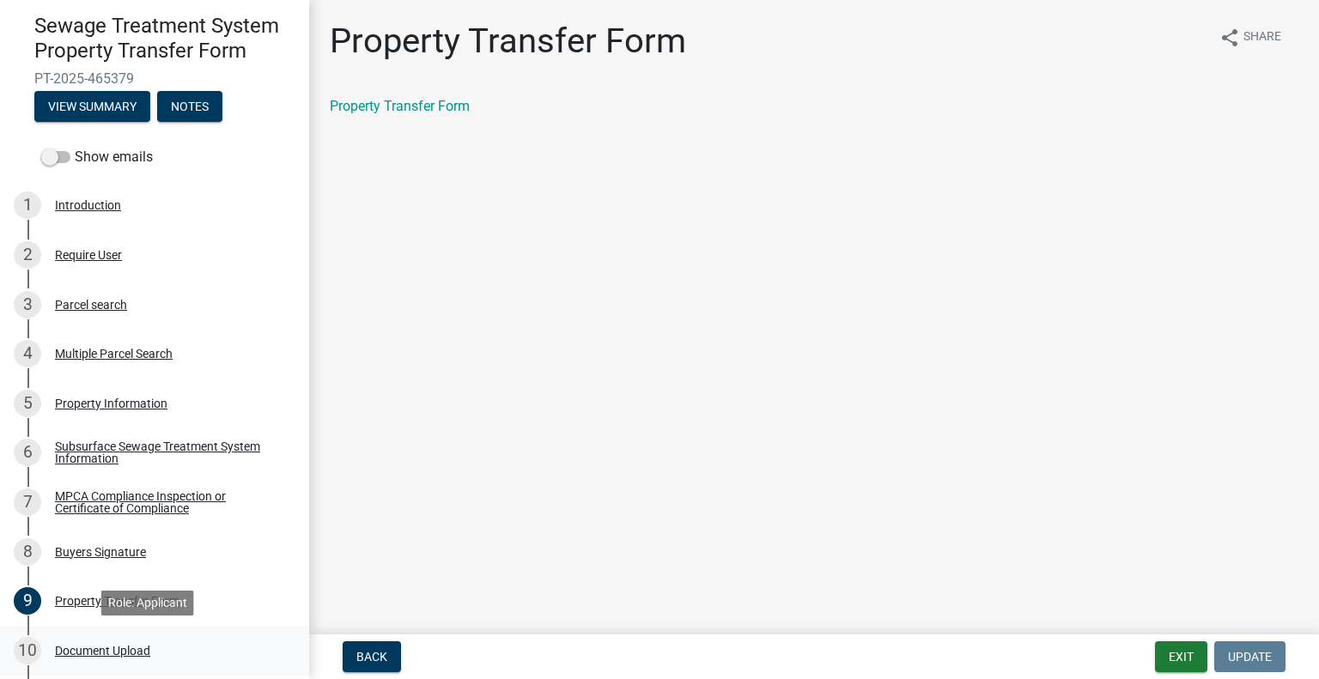
click at [134, 651] on div "Document Upload" at bounding box center [102, 651] width 95 height 12
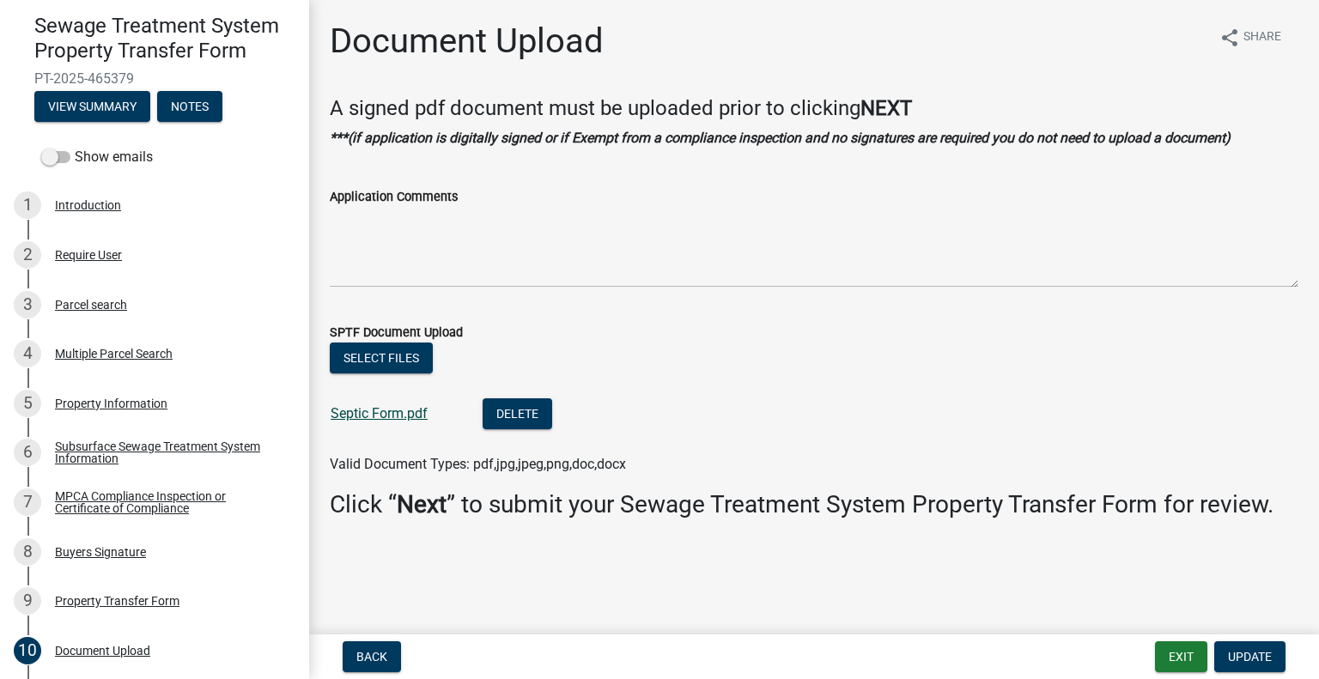
click at [360, 414] on link "Septic Form.pdf" at bounding box center [379, 413] width 97 height 16
click at [85, 305] on div "Parcel search" at bounding box center [91, 305] width 72 height 12
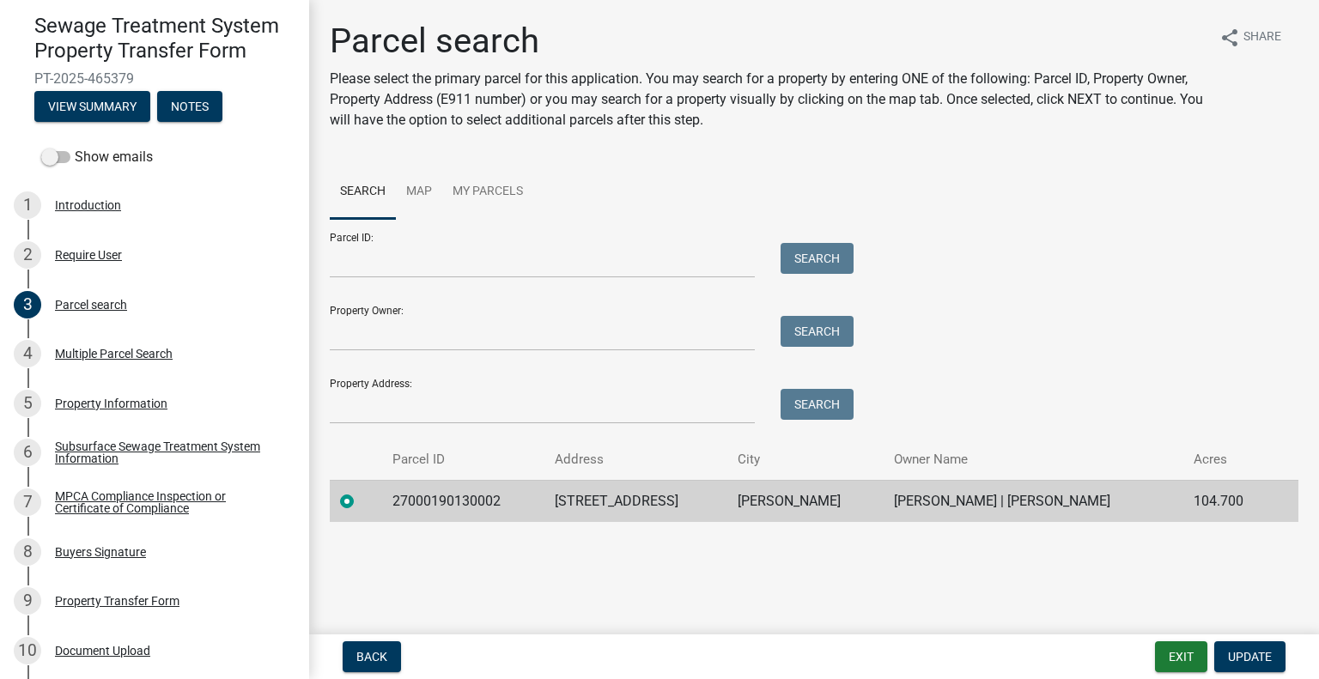
click at [445, 489] on td "27000190130002" at bounding box center [463, 501] width 163 height 42
copy td "27000190130002"
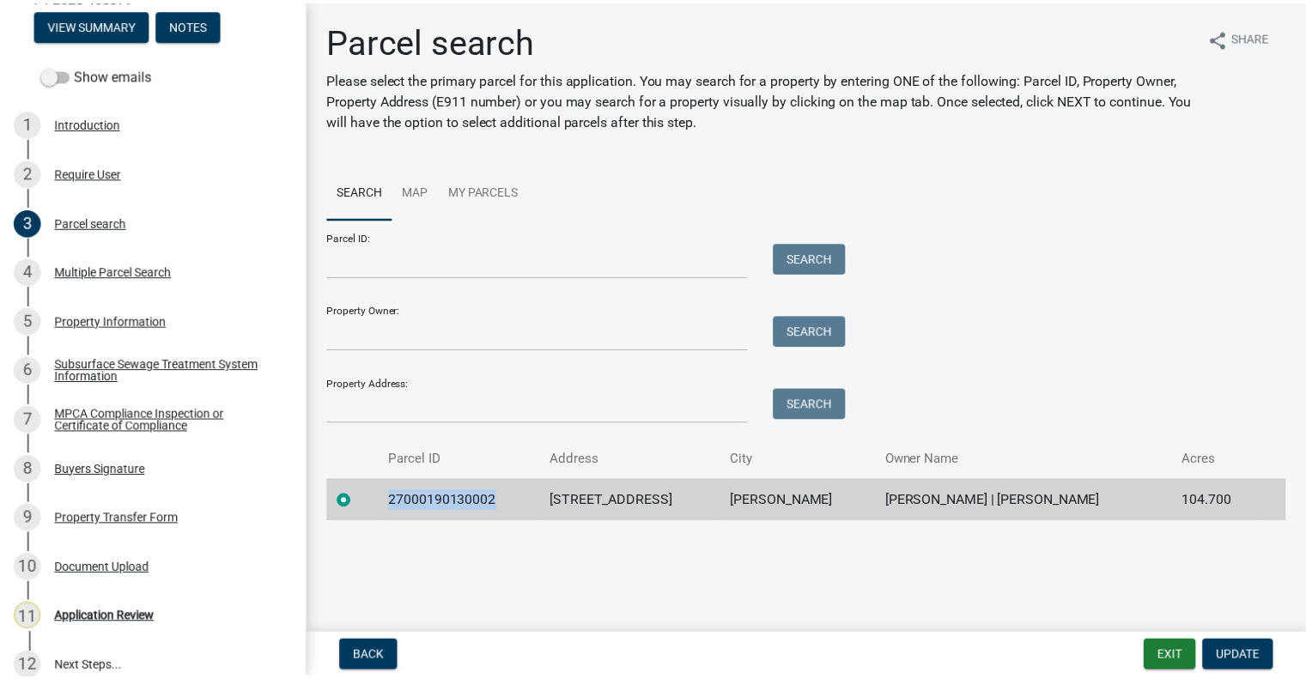
scroll to position [252, 0]
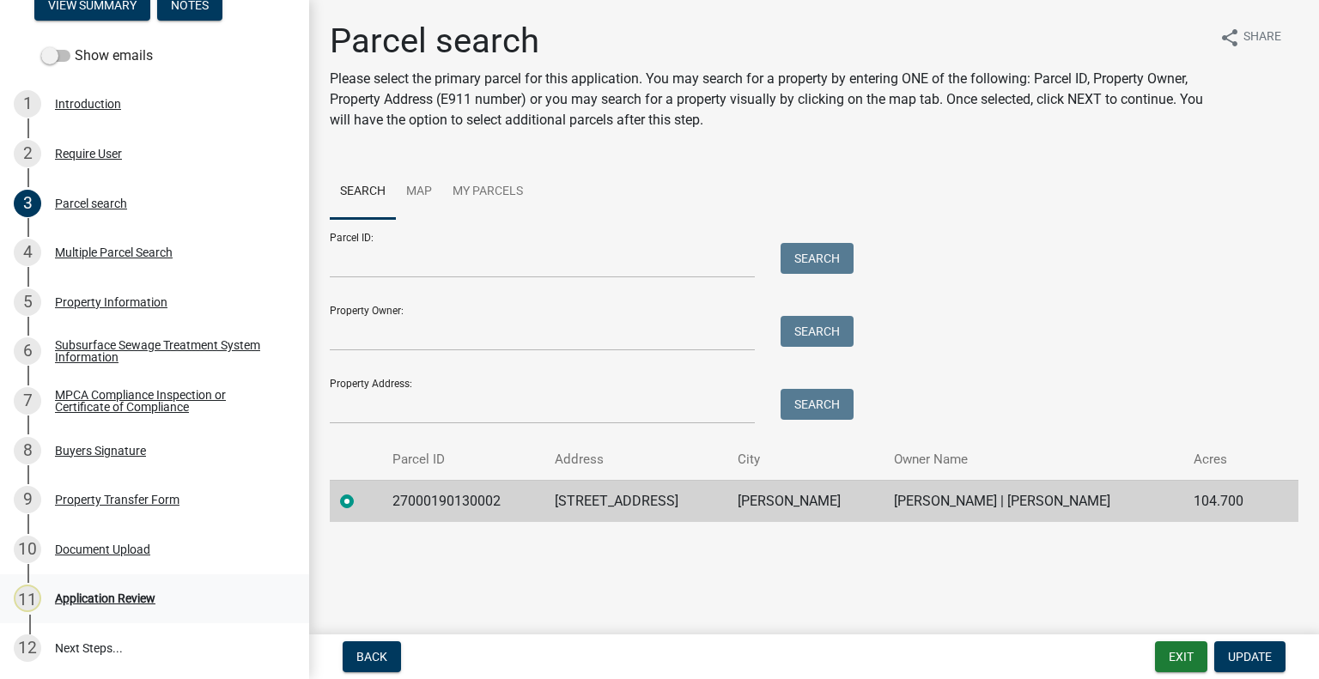
click at [116, 598] on div "Application Review" at bounding box center [105, 598] width 100 height 12
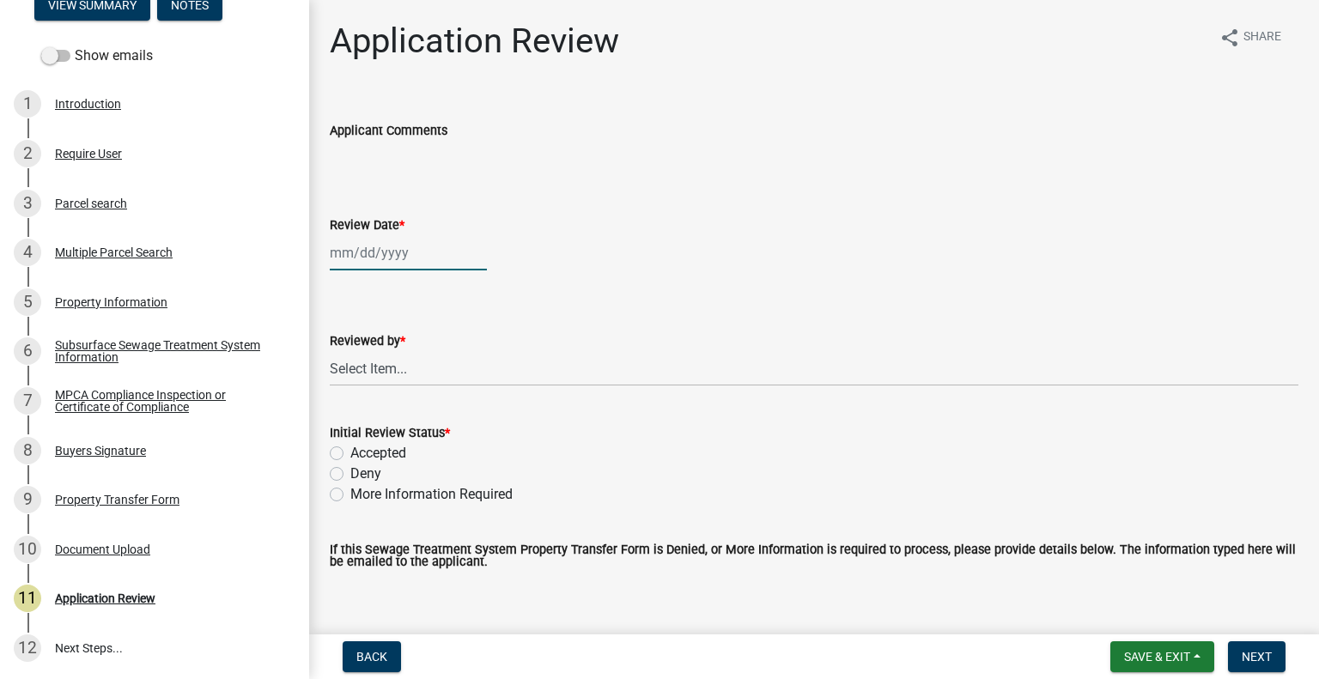
click at [374, 256] on div at bounding box center [408, 252] width 157 height 35
select select "8"
select select "2025"
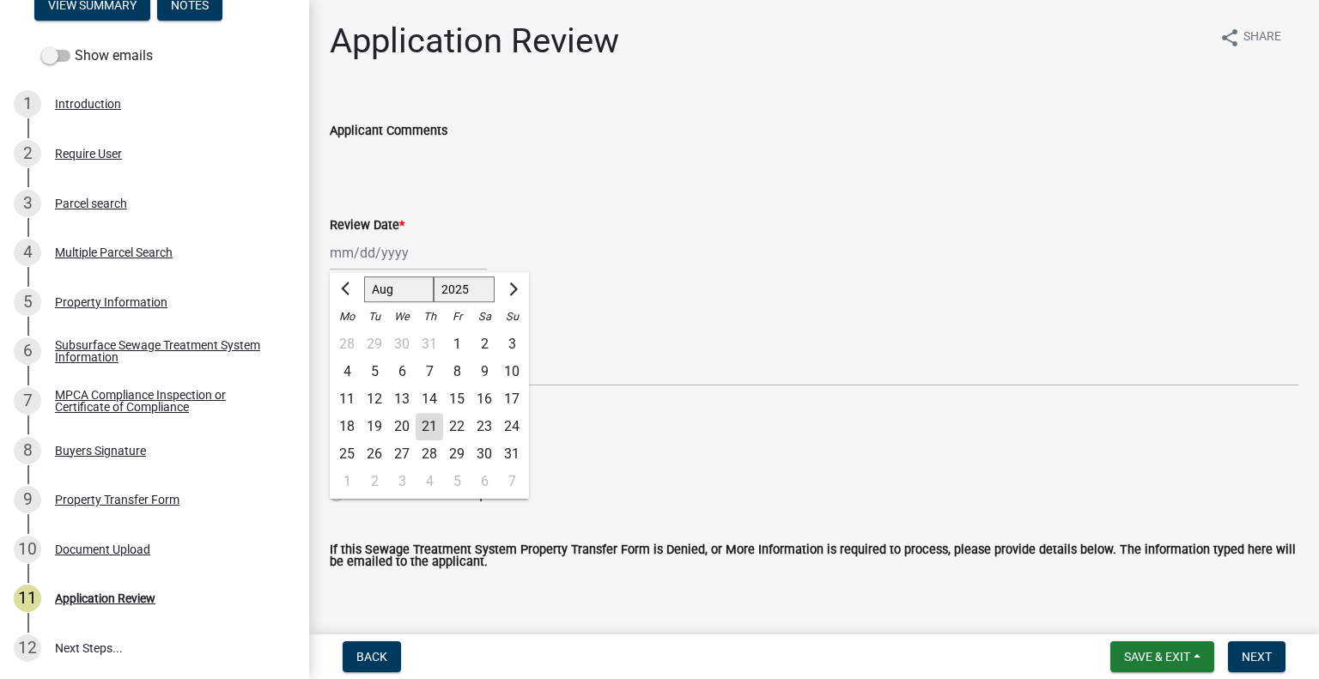
click at [440, 428] on div "21" at bounding box center [429, 426] width 27 height 27
type input "08/21/2025"
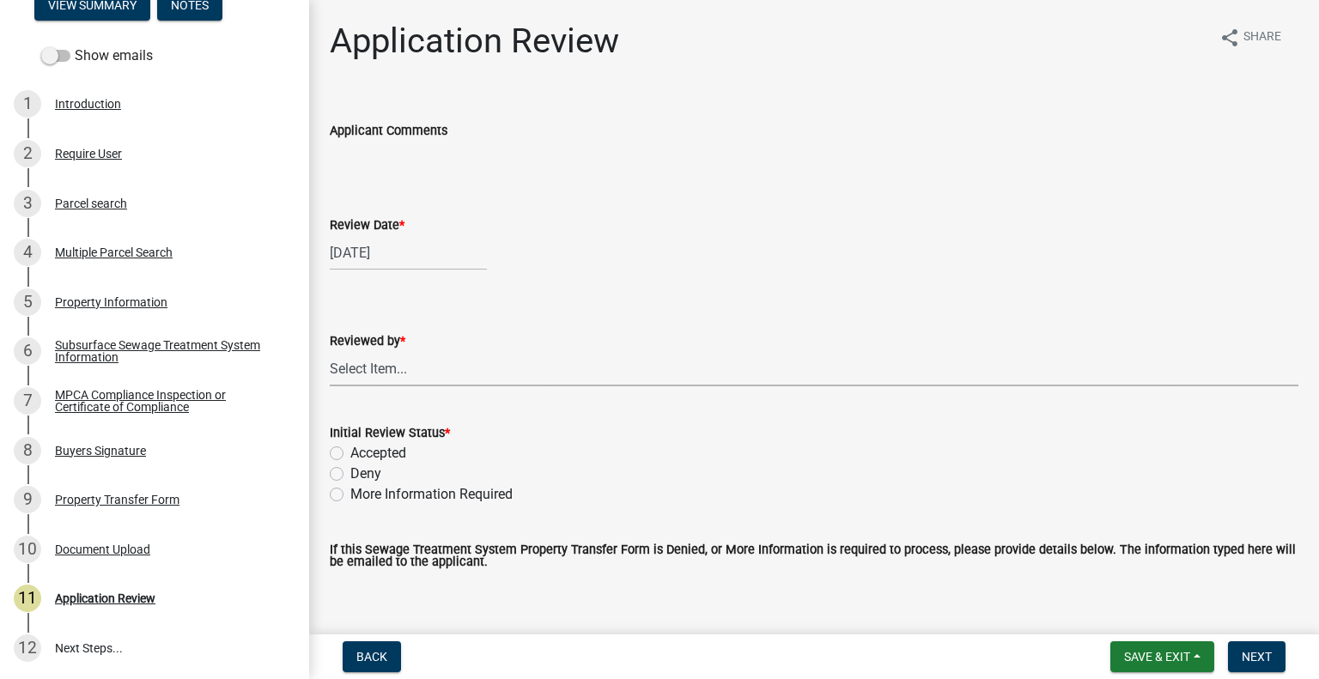
click at [428, 380] on select "Select Item... Alexis Newark Amy Busko Andrea Perales Brittany Tollefson Christ…" at bounding box center [814, 368] width 969 height 35
click at [330, 351] on select "Select Item... Alexis Newark Amy Busko Andrea Perales Brittany Tollefson Christ…" at bounding box center [814, 368] width 969 height 35
select select "2217fab6-25d2-4df2-8e35-18ddd05e0fe8"
click at [395, 459] on label "Accepted" at bounding box center [378, 453] width 56 height 21
click at [362, 454] on input "Accepted" at bounding box center [355, 448] width 11 height 11
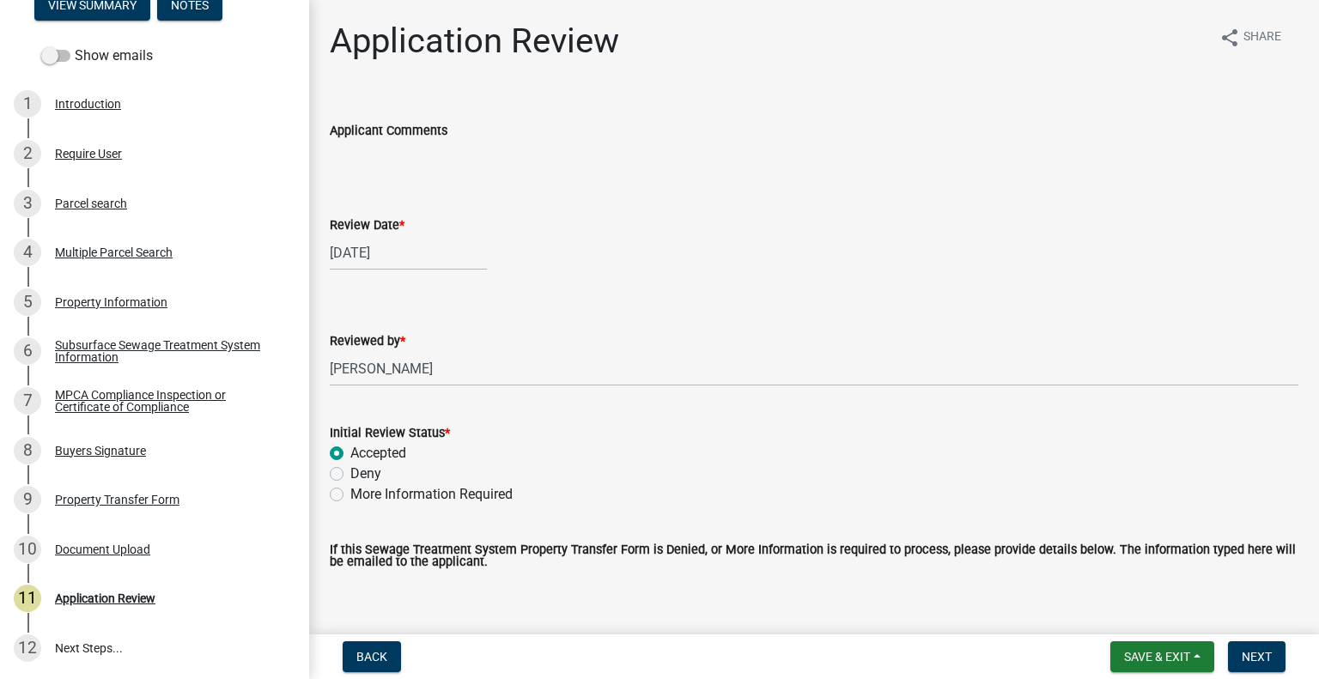
radio input "true"
click at [1261, 645] on button "Next" at bounding box center [1257, 656] width 58 height 31
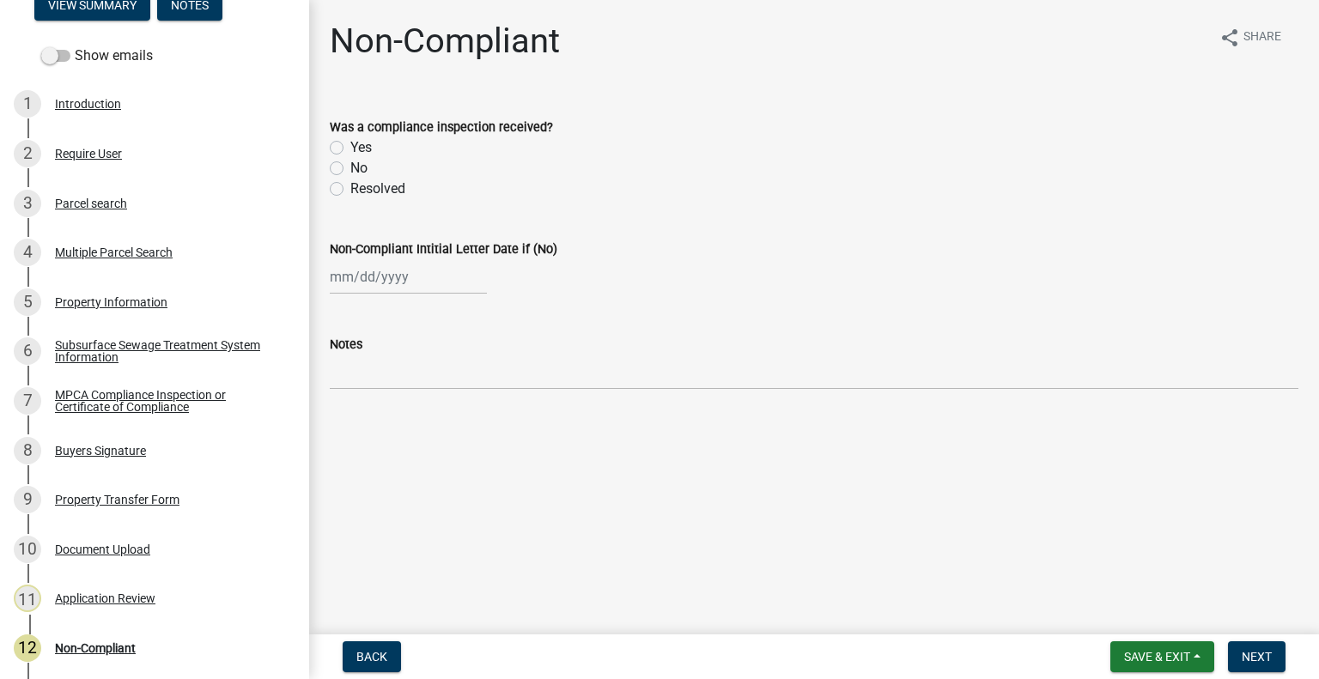
click at [350, 150] on label "Yes" at bounding box center [360, 147] width 21 height 21
click at [350, 149] on input "Yes" at bounding box center [355, 142] width 11 height 11
radio input "true"
click at [1267, 655] on span "Next" at bounding box center [1257, 657] width 30 height 14
